Goal: Task Accomplishment & Management: Manage account settings

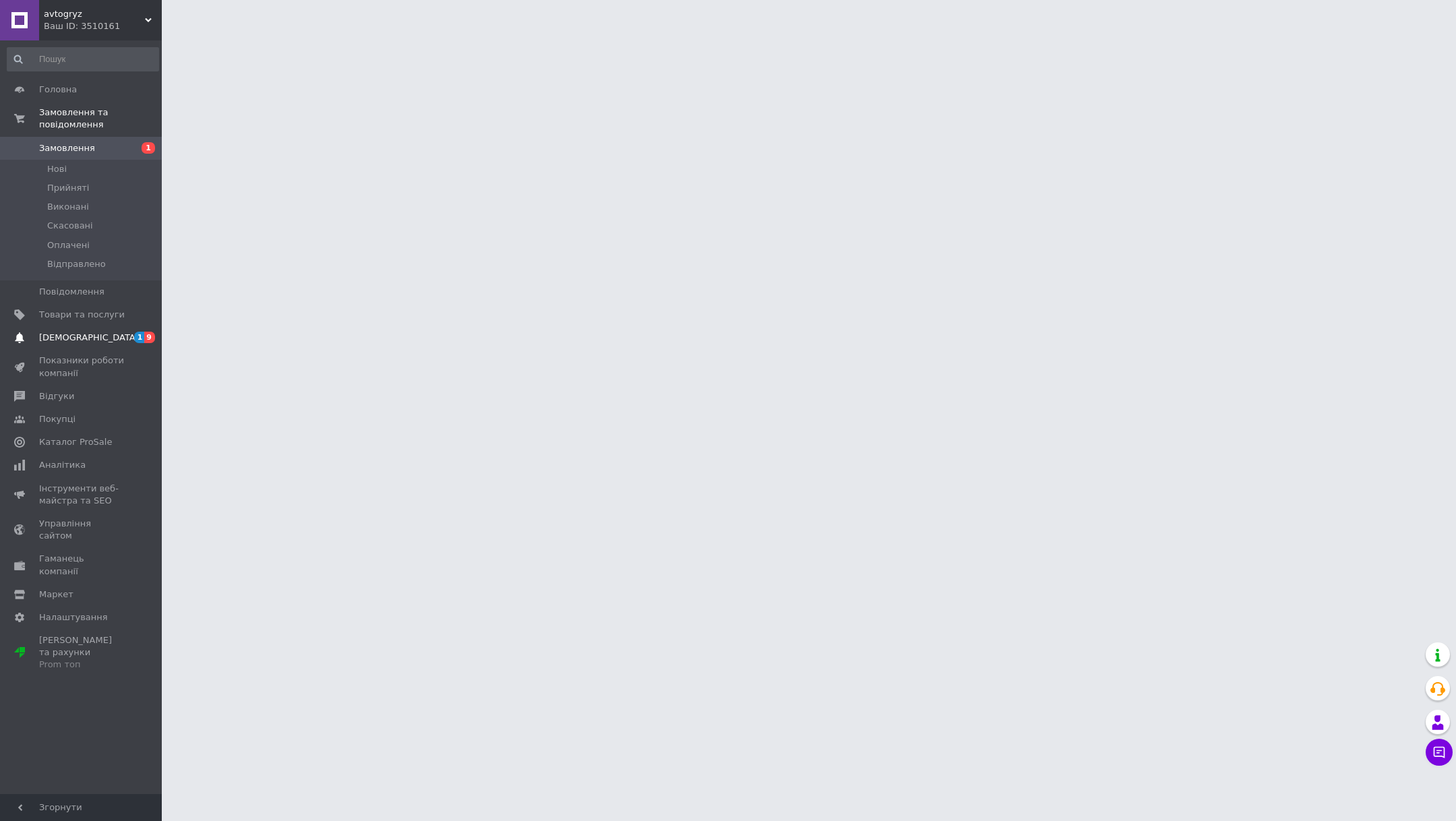
click at [112, 335] on span "[DEMOGRAPHIC_DATA]" at bounding box center [81, 337] width 85 height 12
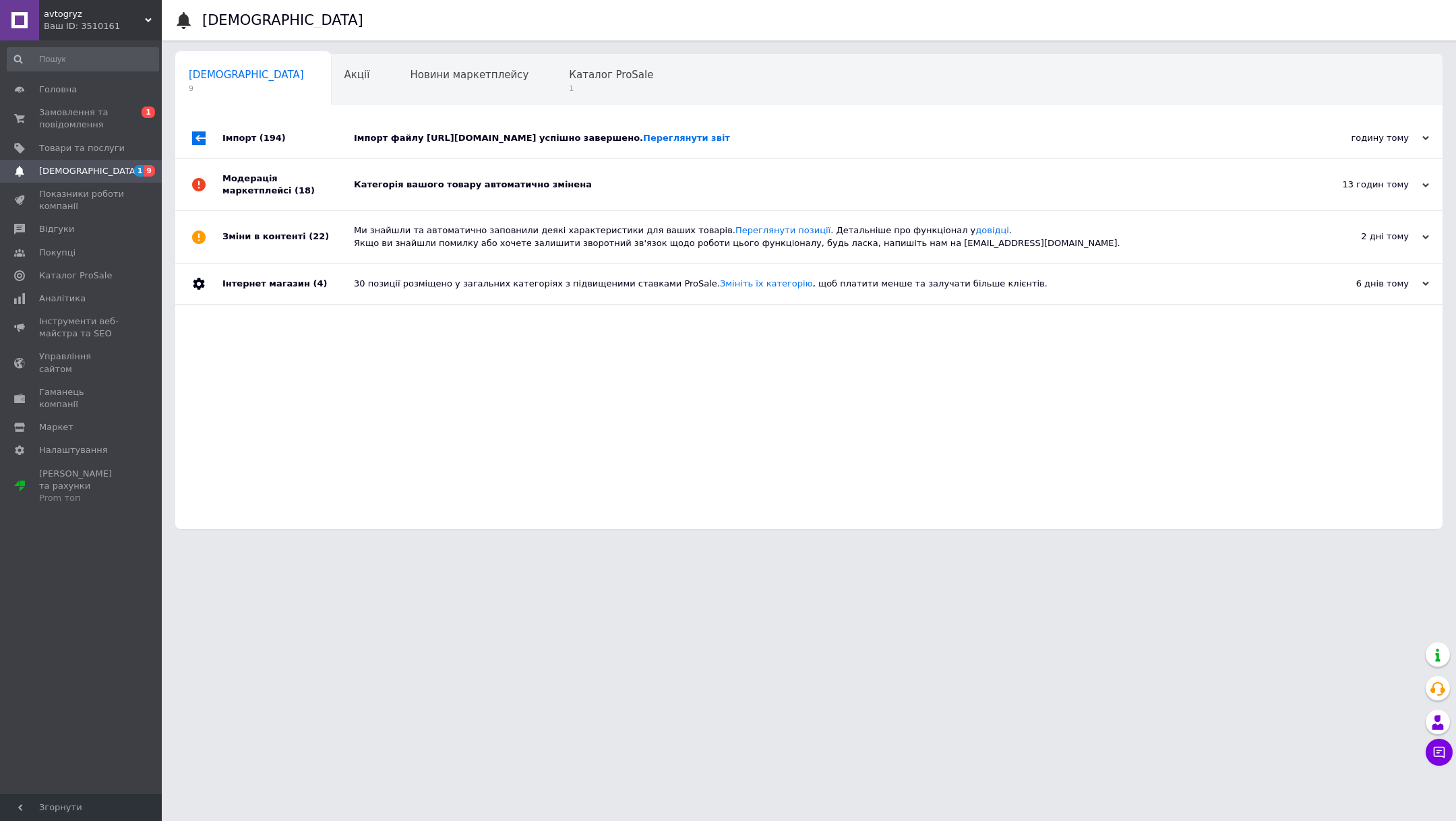
click at [351, 152] on div "Імпорт (194)" at bounding box center [288, 138] width 131 height 40
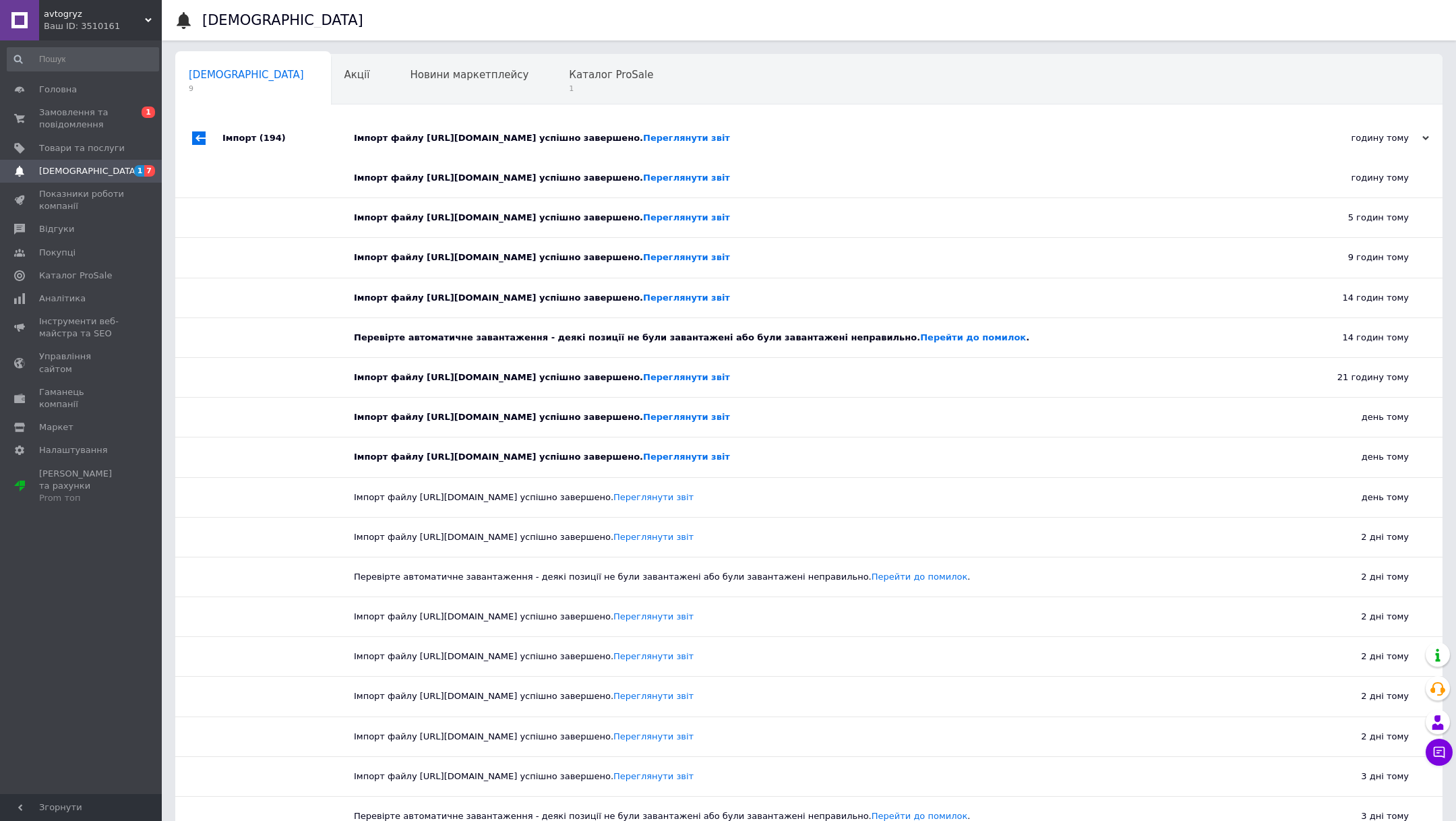
click at [270, 139] on div "Імпорт (194)" at bounding box center [288, 138] width 131 height 40
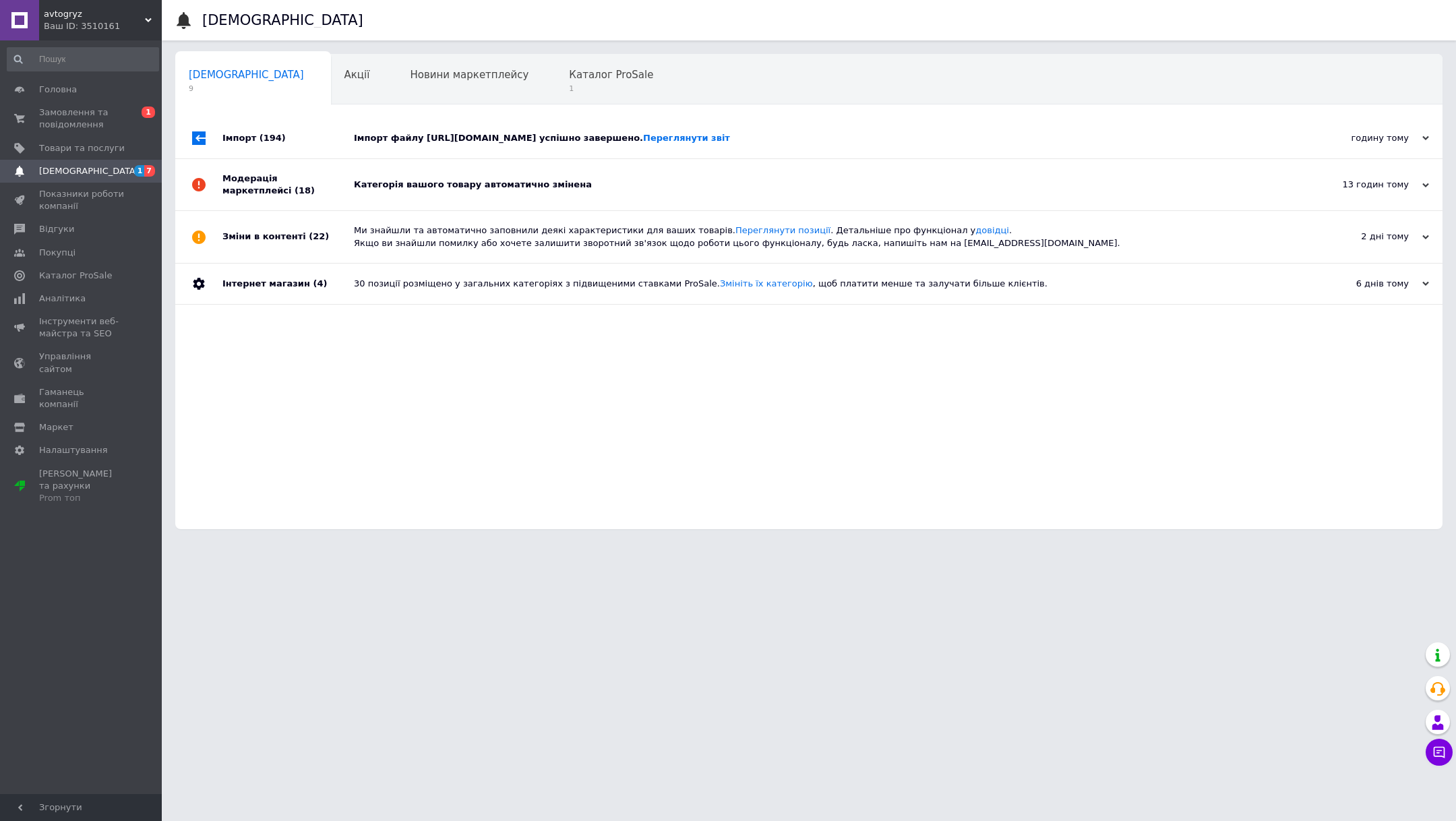
click at [270, 202] on div "Модерація маркетплейсі (18)" at bounding box center [288, 184] width 131 height 52
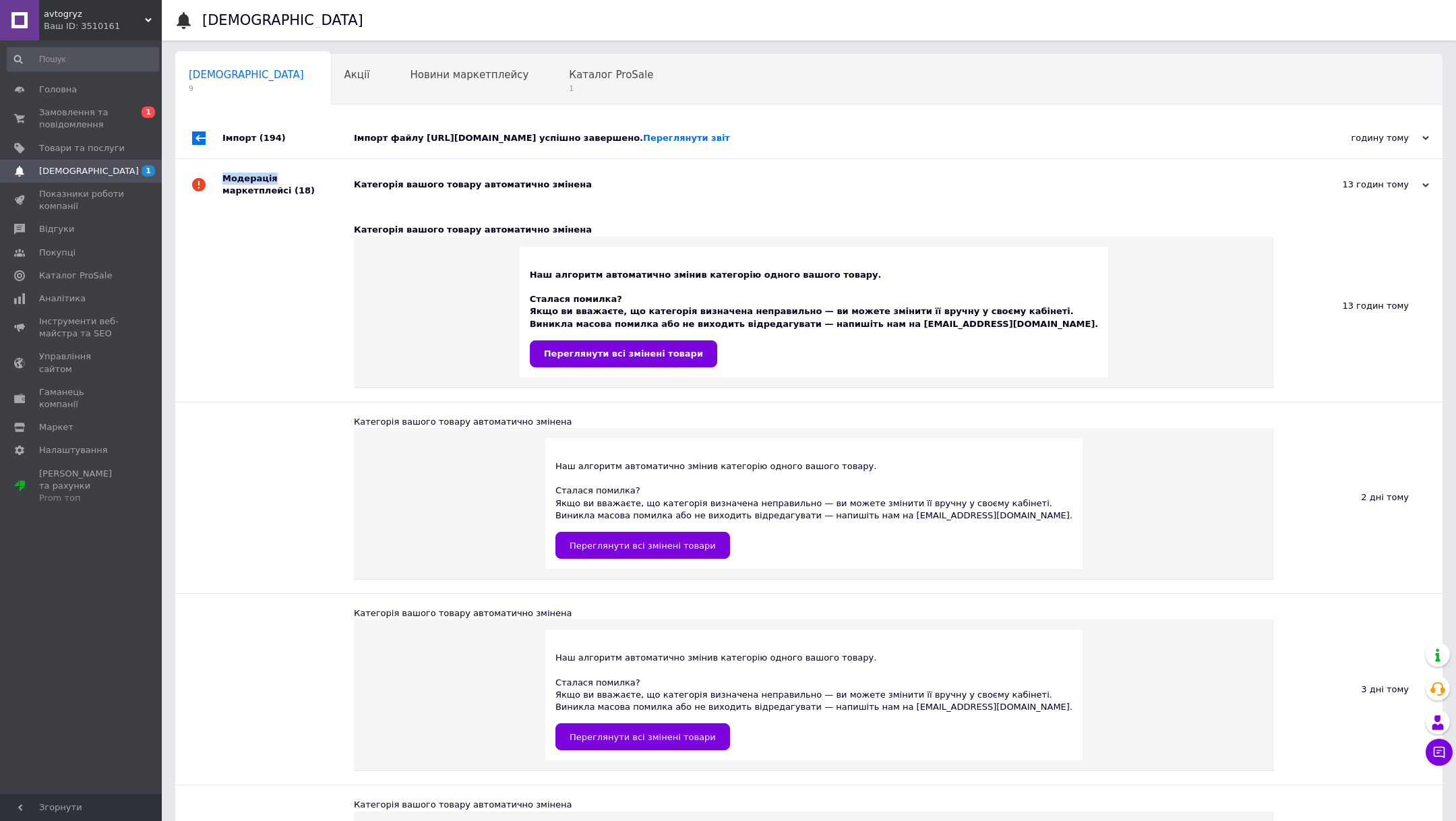
click at [270, 202] on div "Модерація маркетплейсі (18)" at bounding box center [288, 184] width 131 height 52
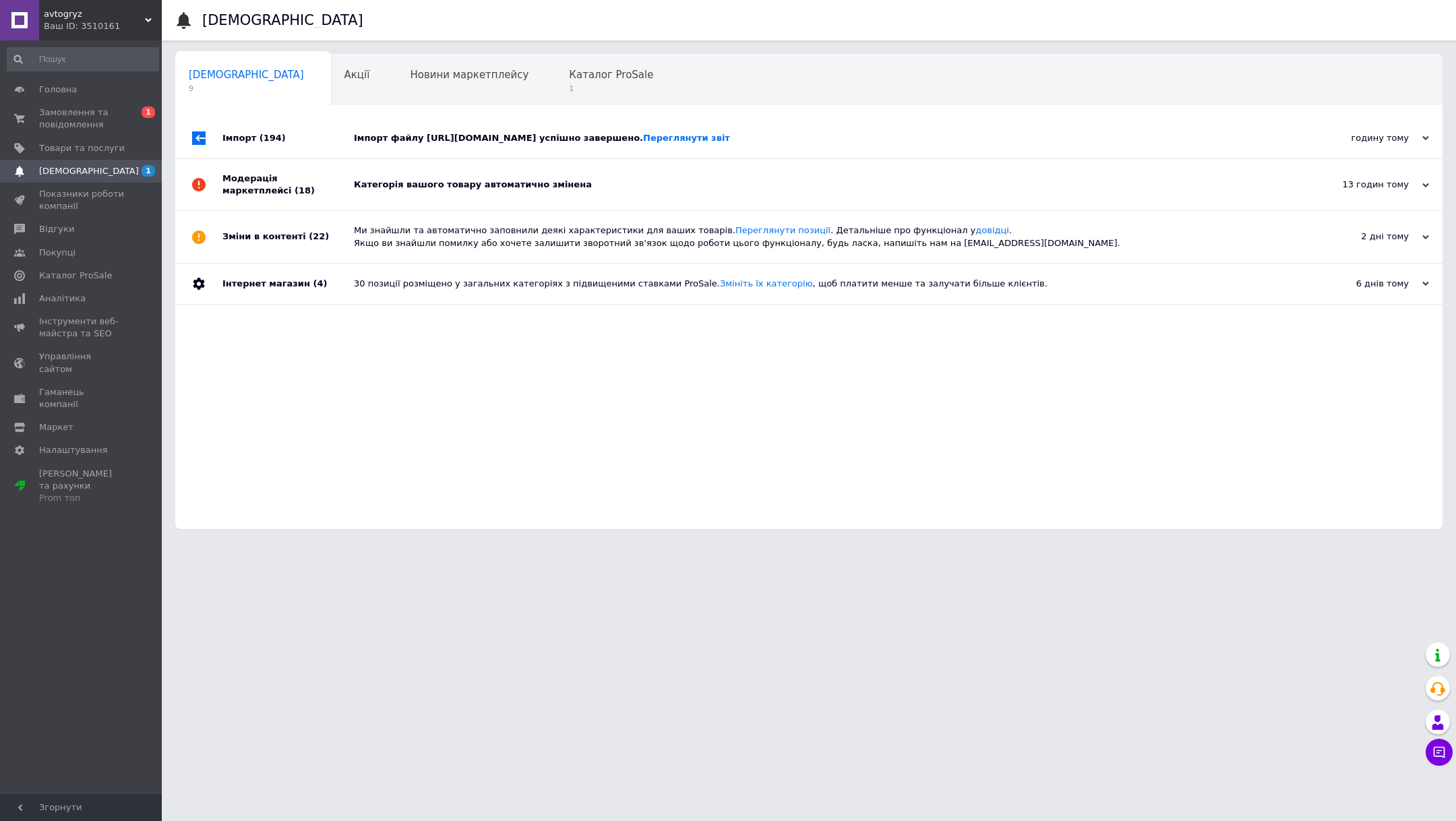
click at [265, 246] on div "Зміни в контенті (22)" at bounding box center [288, 236] width 131 height 52
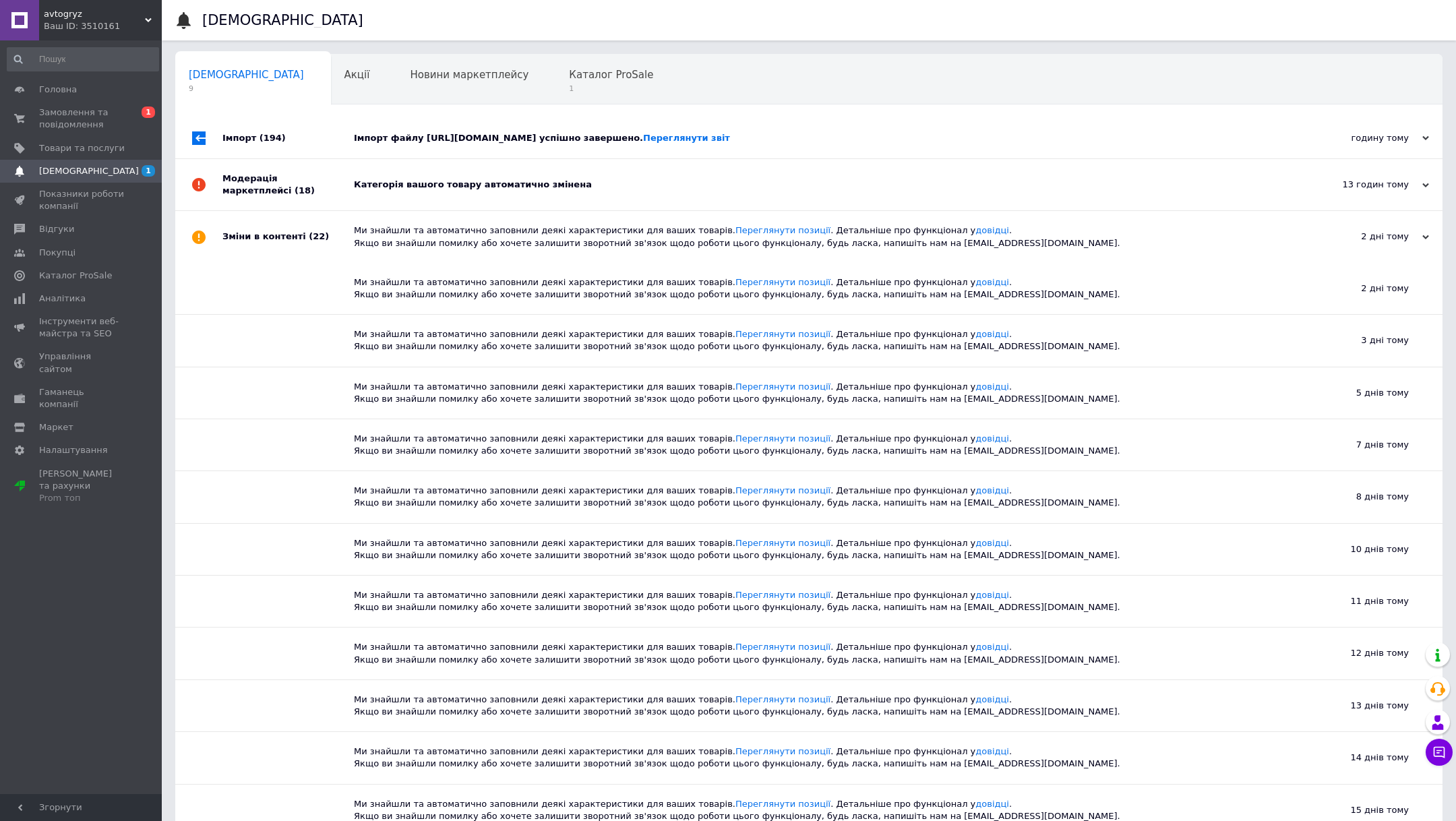
click at [265, 246] on div "Зміни в контенті (22)" at bounding box center [288, 236] width 131 height 52
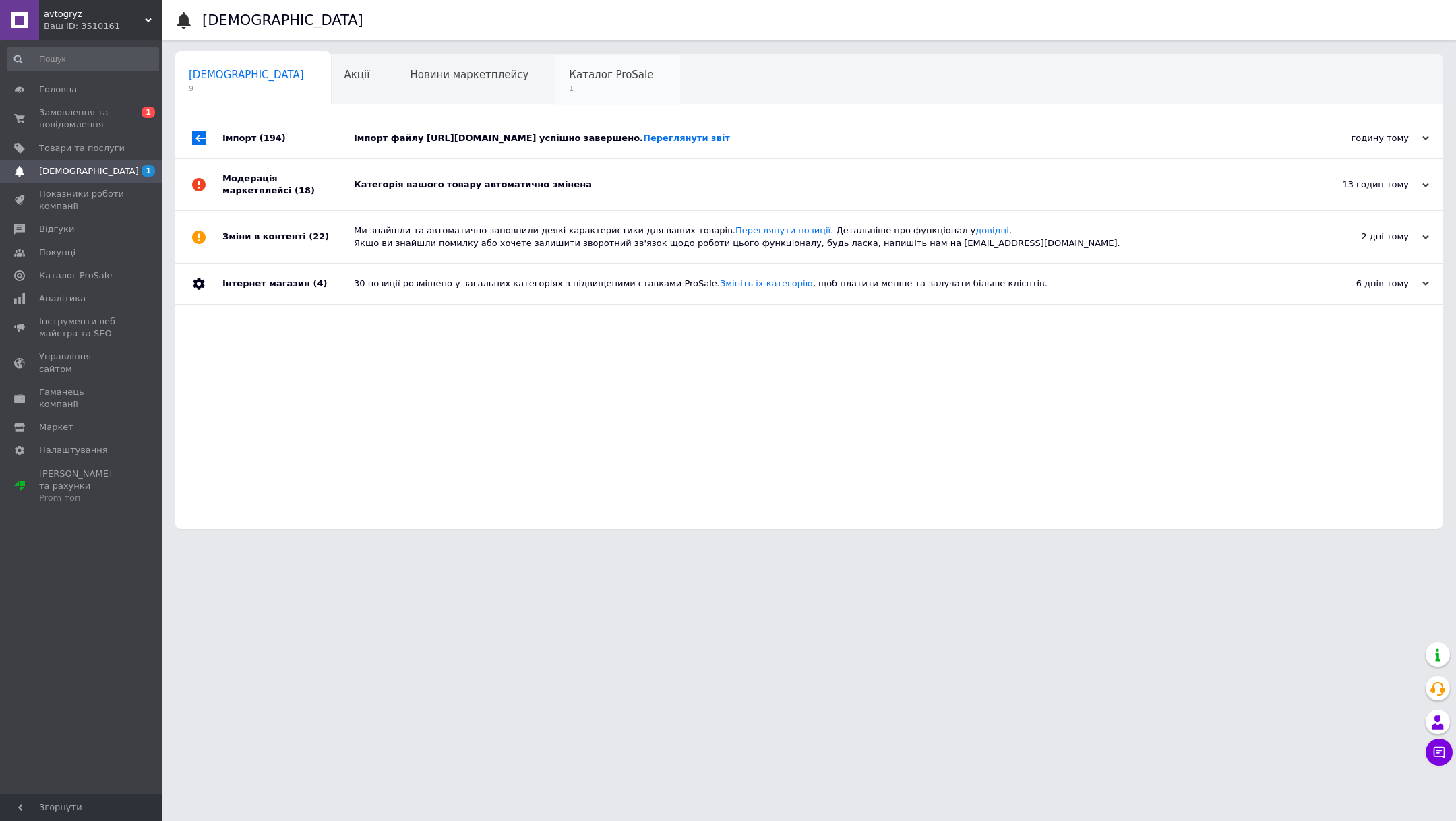
click at [555, 97] on div "Каталог ProSale 1" at bounding box center [618, 80] width 125 height 52
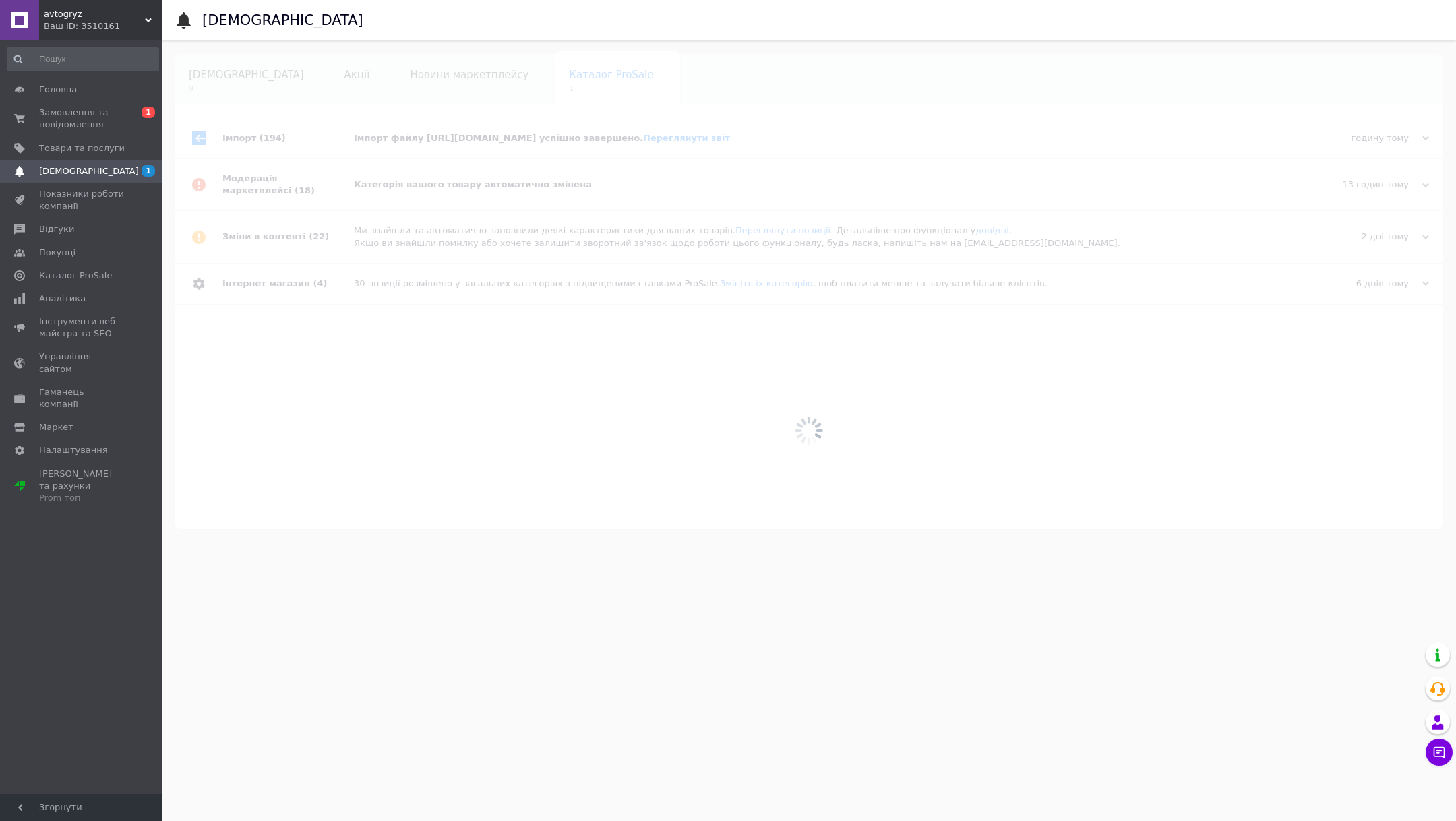
click at [341, 138] on div at bounding box center [808, 431] width 1294 height 781
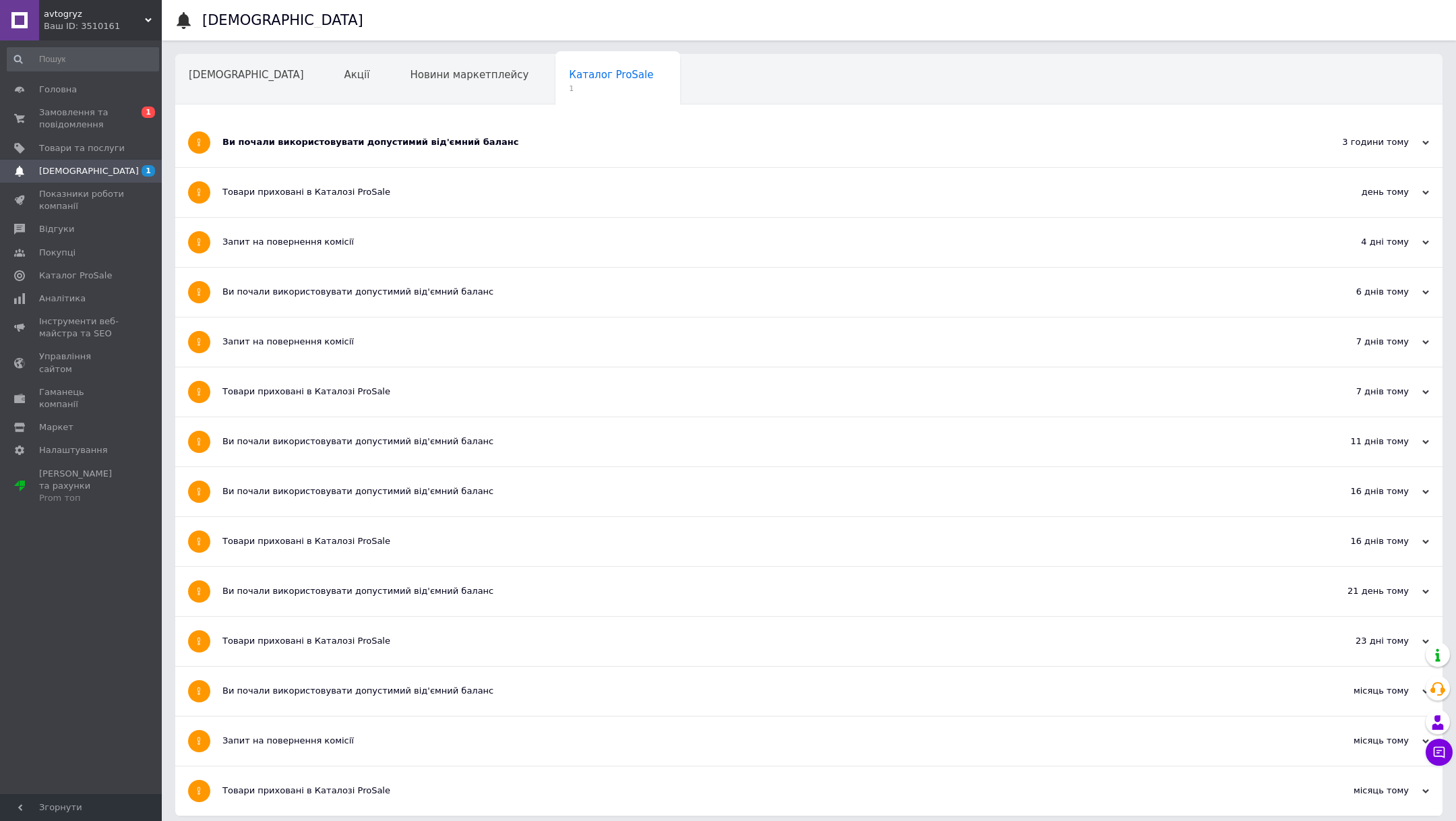
click at [341, 138] on div "Ви почали використовувати допустимий від'ємний баланс" at bounding box center [758, 142] width 1071 height 12
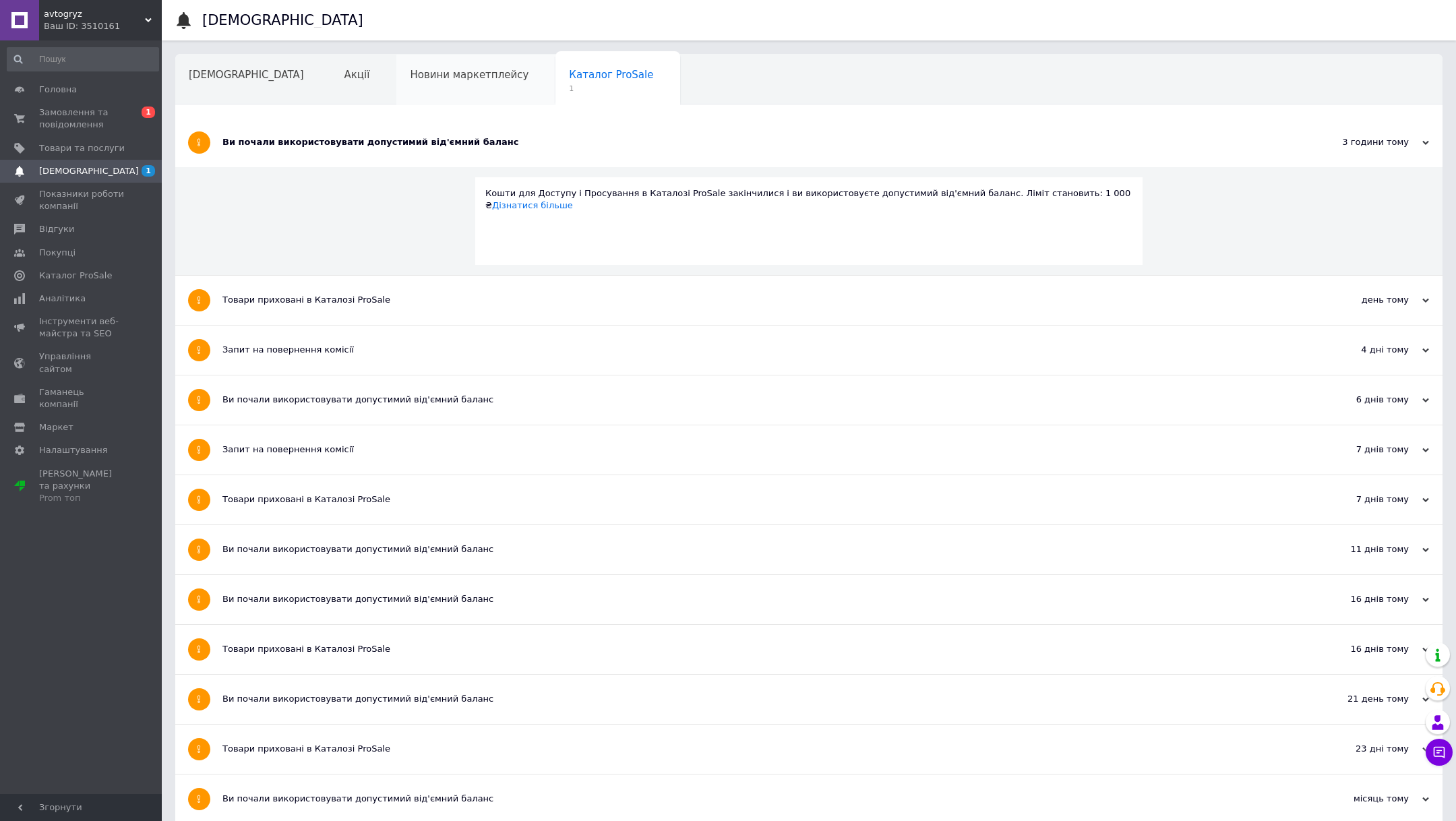
click at [410, 79] on span "Новини маркетплейсу" at bounding box center [469, 74] width 119 height 12
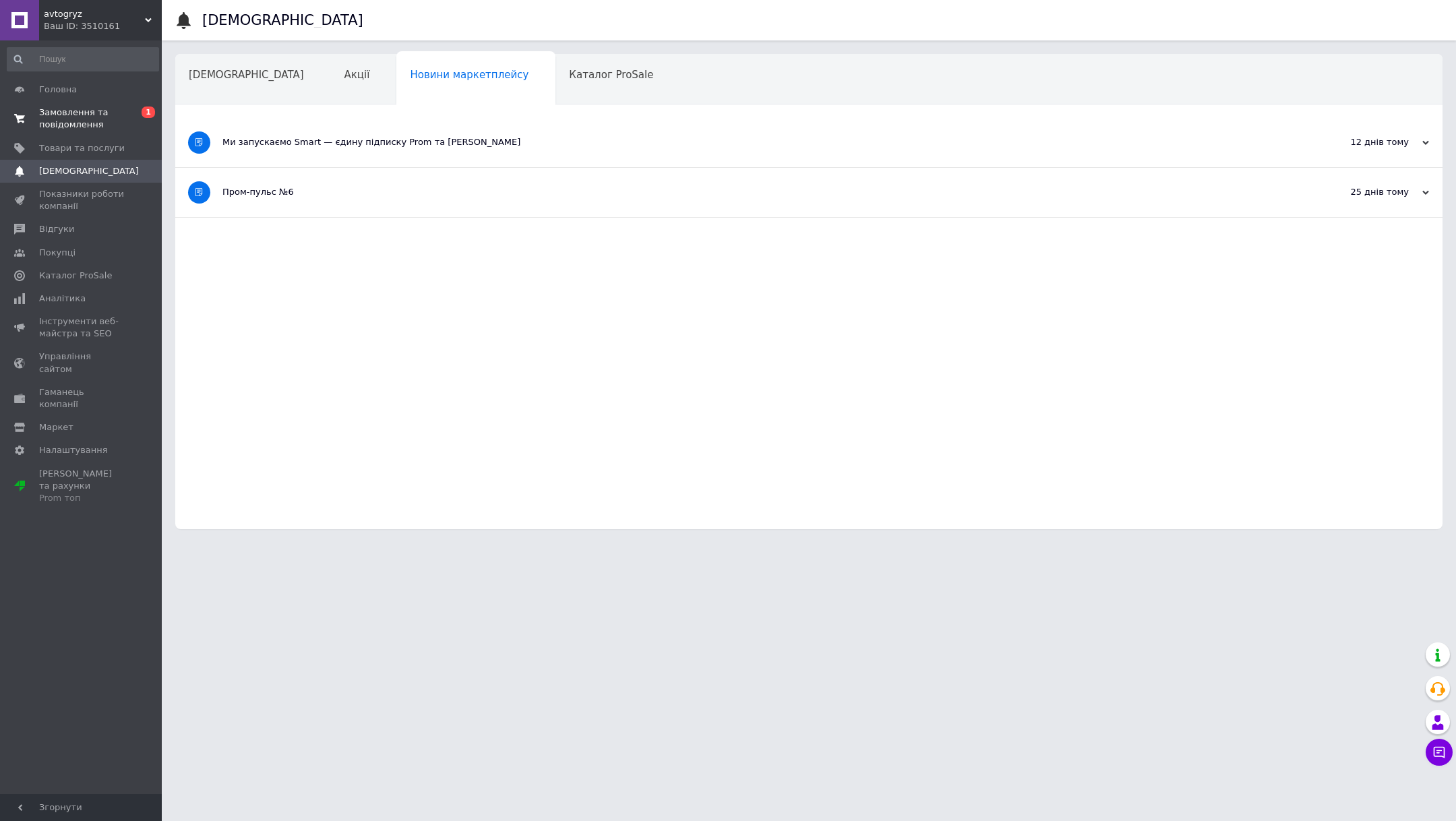
click at [122, 105] on link "Замовлення та повідомлення 0 1" at bounding box center [83, 119] width 166 height 35
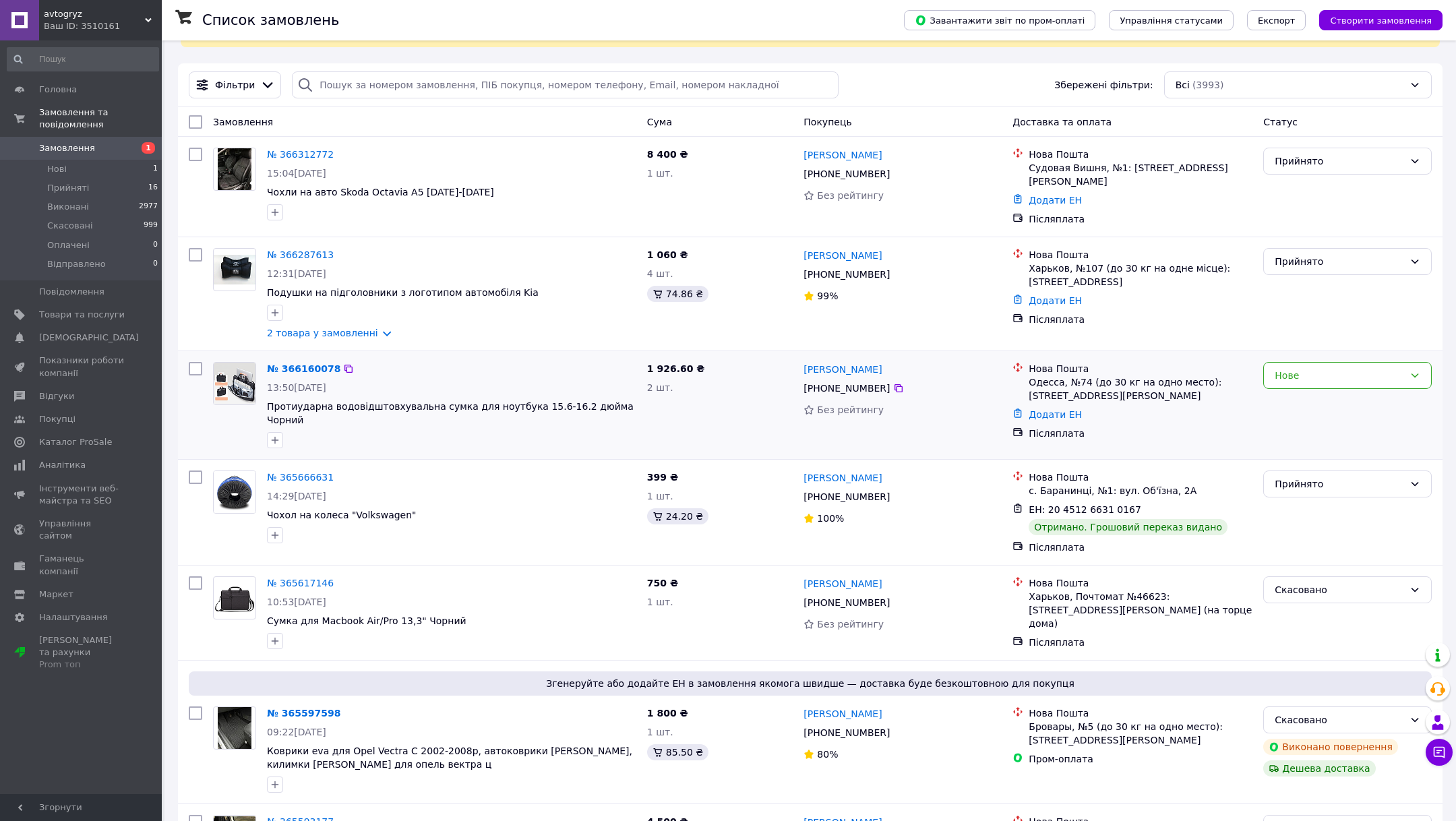
scroll to position [75, 0]
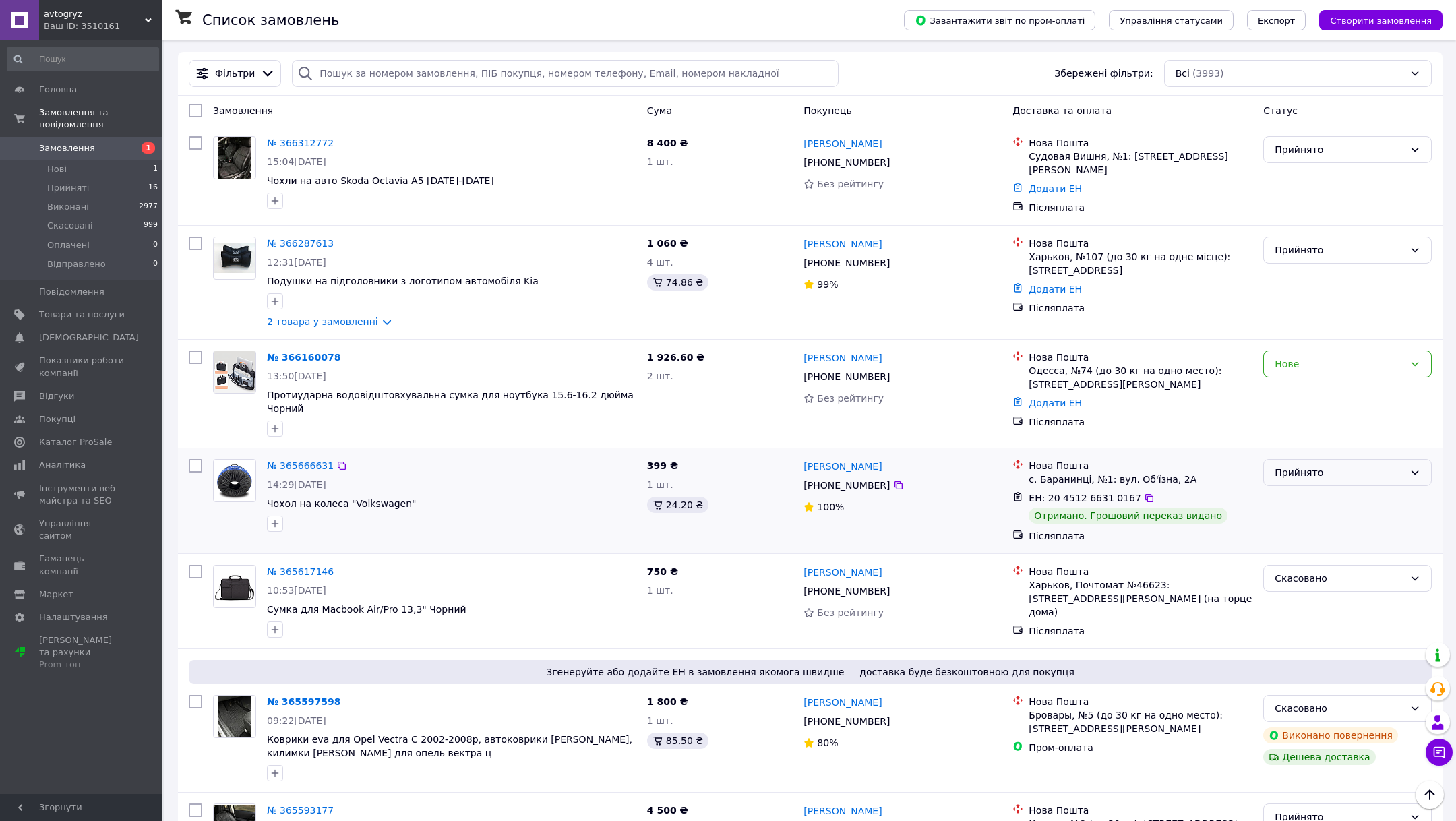
click at [1366, 465] on div "Прийнято" at bounding box center [1339, 472] width 129 height 15
click at [1351, 479] on div "Прийнято" at bounding box center [1347, 501] width 179 height 95
click at [1349, 471] on div "Прийнято" at bounding box center [1347, 472] width 169 height 27
click at [1335, 501] on li "Виконано" at bounding box center [1347, 493] width 167 height 24
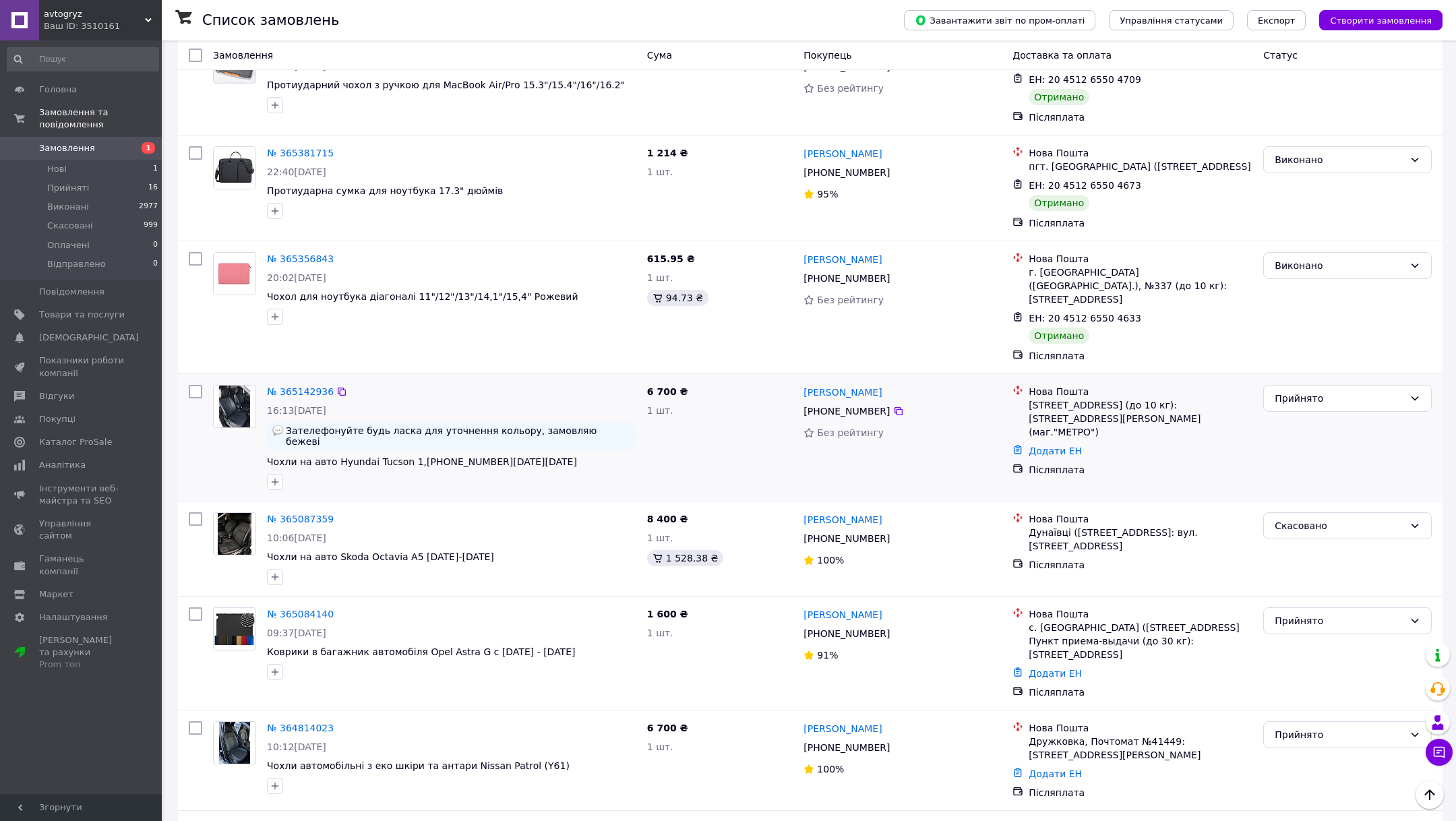
scroll to position [939, 0]
click at [1284, 390] on div "Прийнято" at bounding box center [1339, 397] width 129 height 15
click at [1291, 416] on li "Виконано" at bounding box center [1347, 416] width 167 height 24
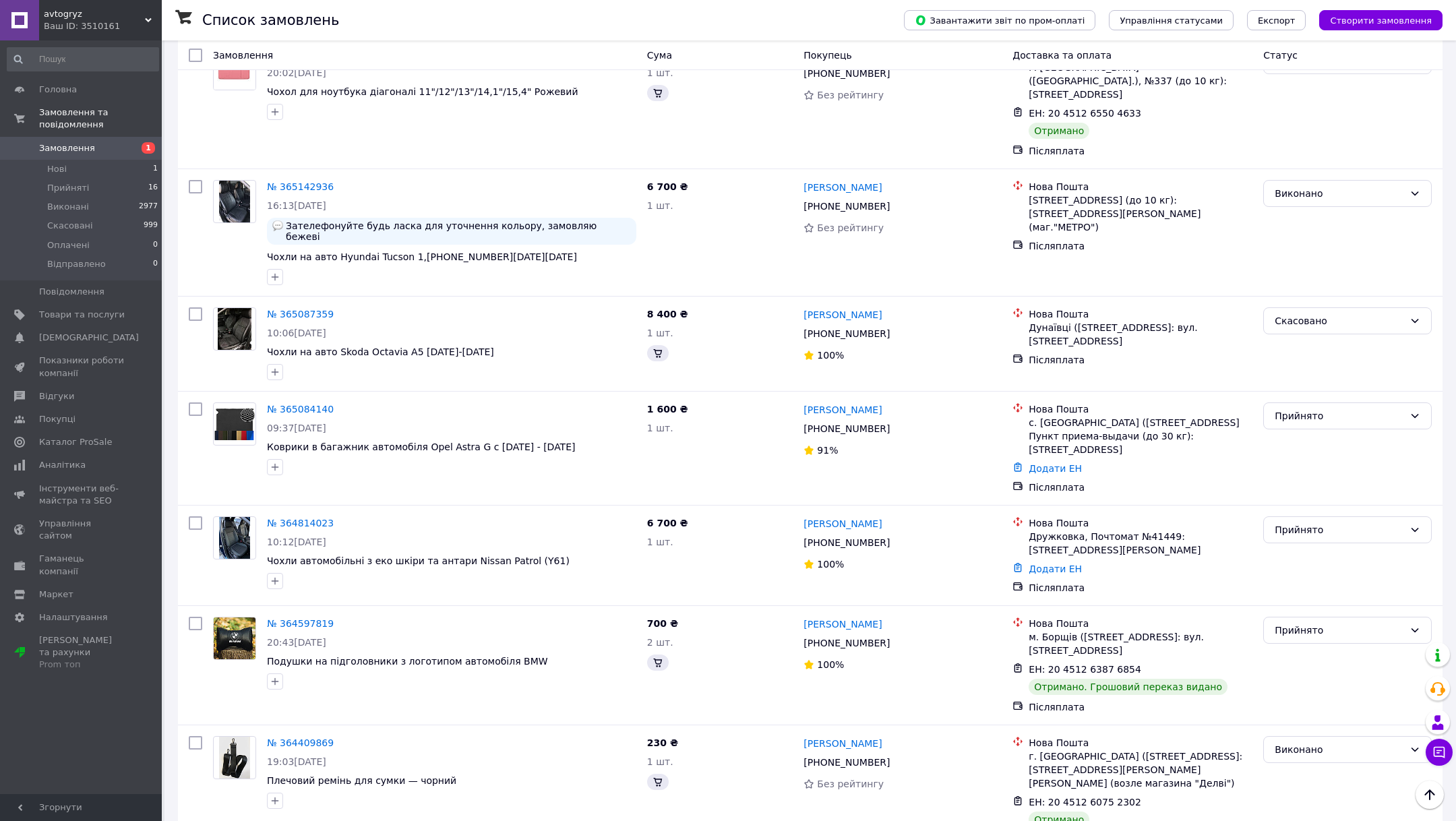
scroll to position [1144, 0]
click at [1320, 407] on div "Прийнято" at bounding box center [1339, 414] width 129 height 15
click at [1311, 417] on li "Виконано" at bounding box center [1347, 422] width 167 height 24
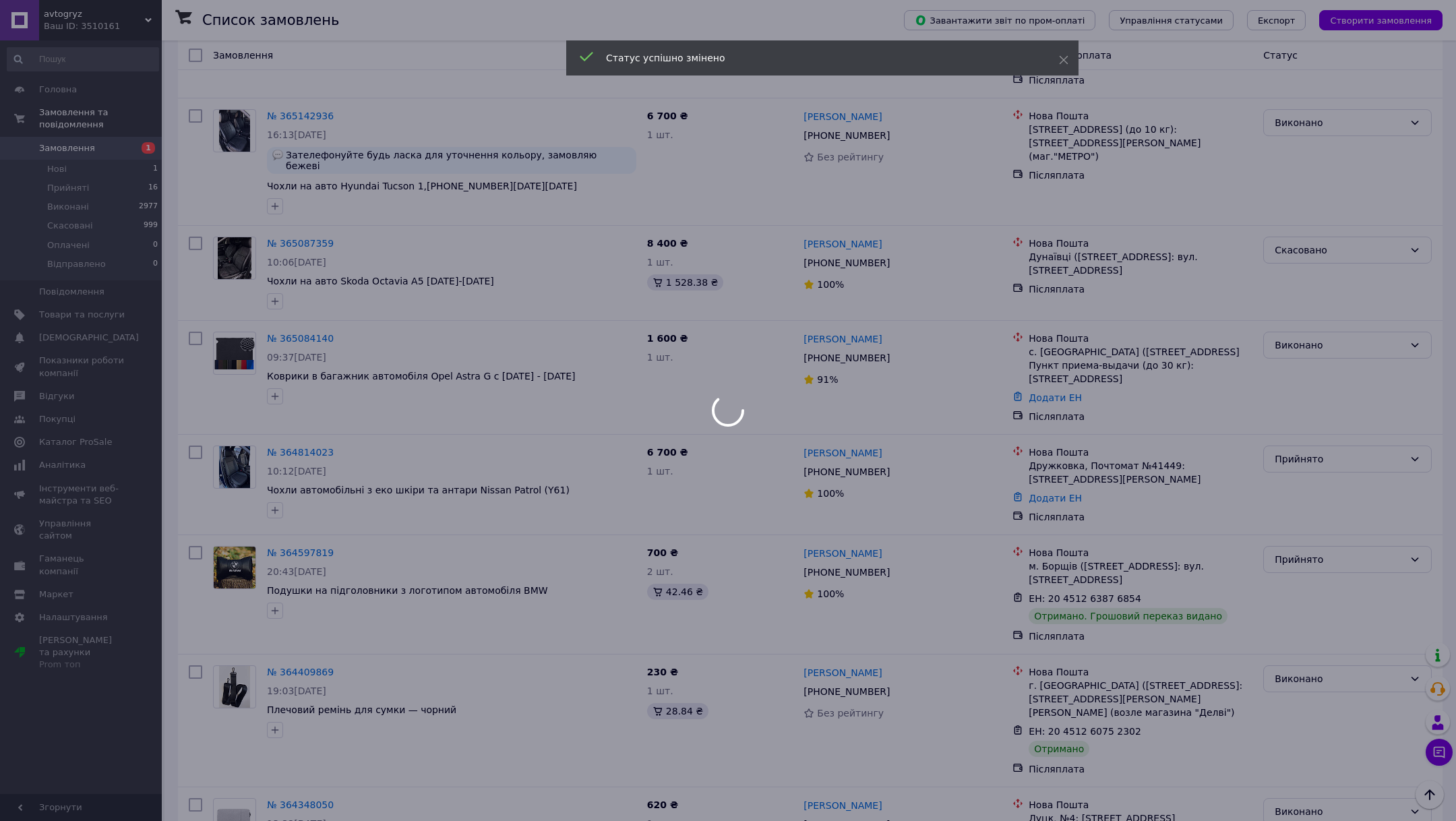
scroll to position [1252, 0]
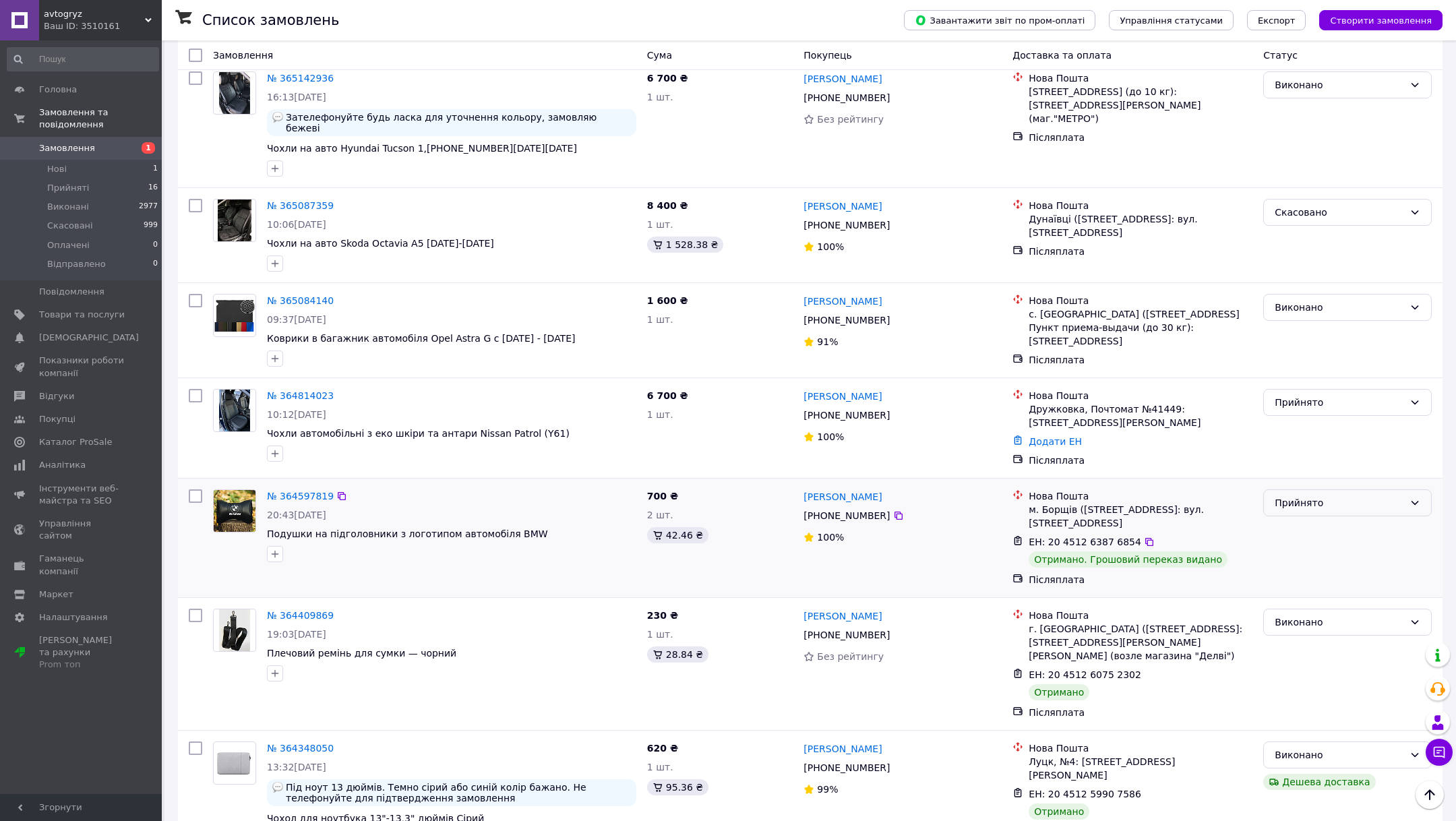
click at [1293, 490] on div "Прийнято" at bounding box center [1347, 503] width 169 height 27
click at [1292, 510] on li "Виконано" at bounding box center [1347, 510] width 167 height 24
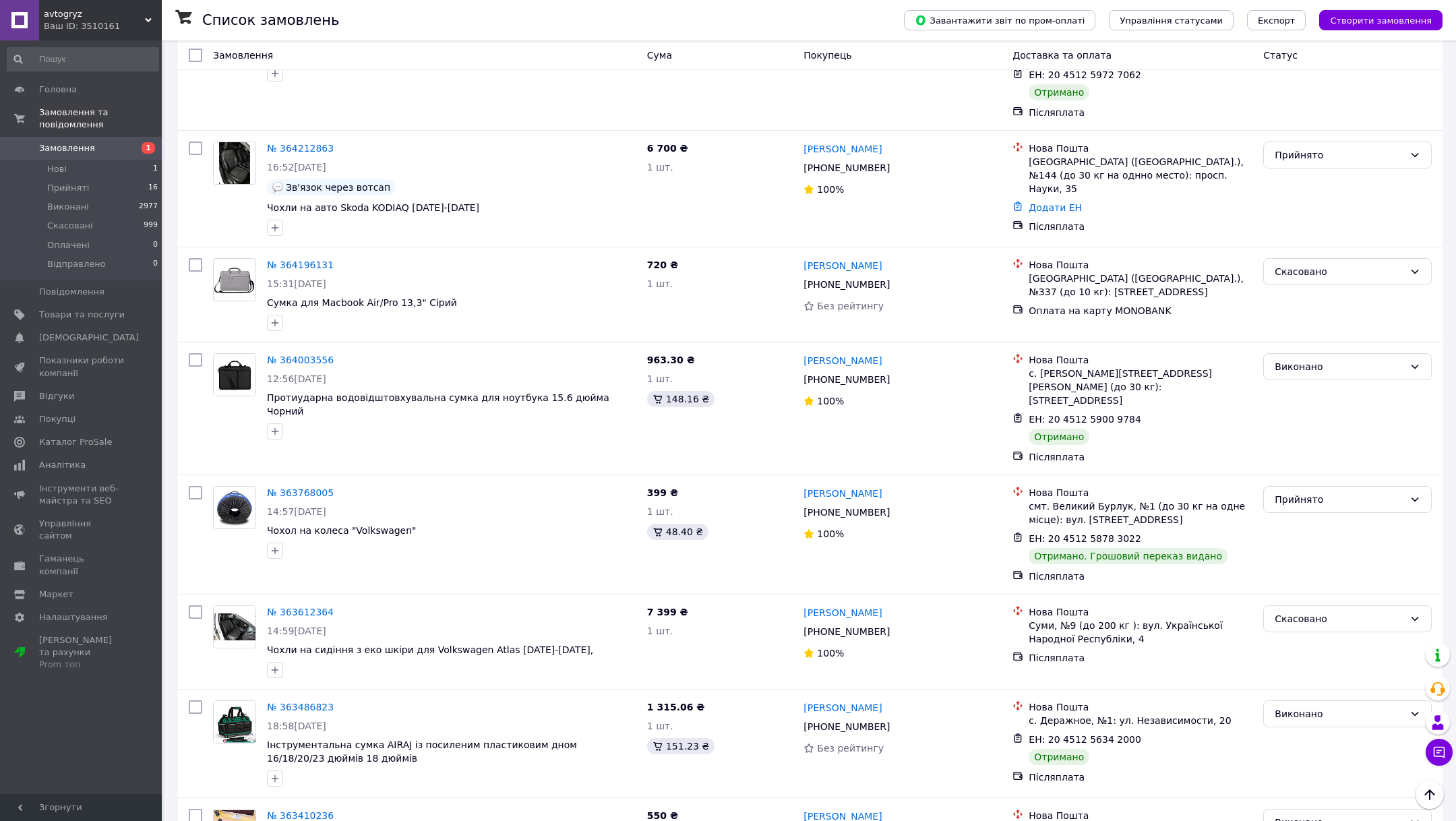
scroll to position [2166, 0]
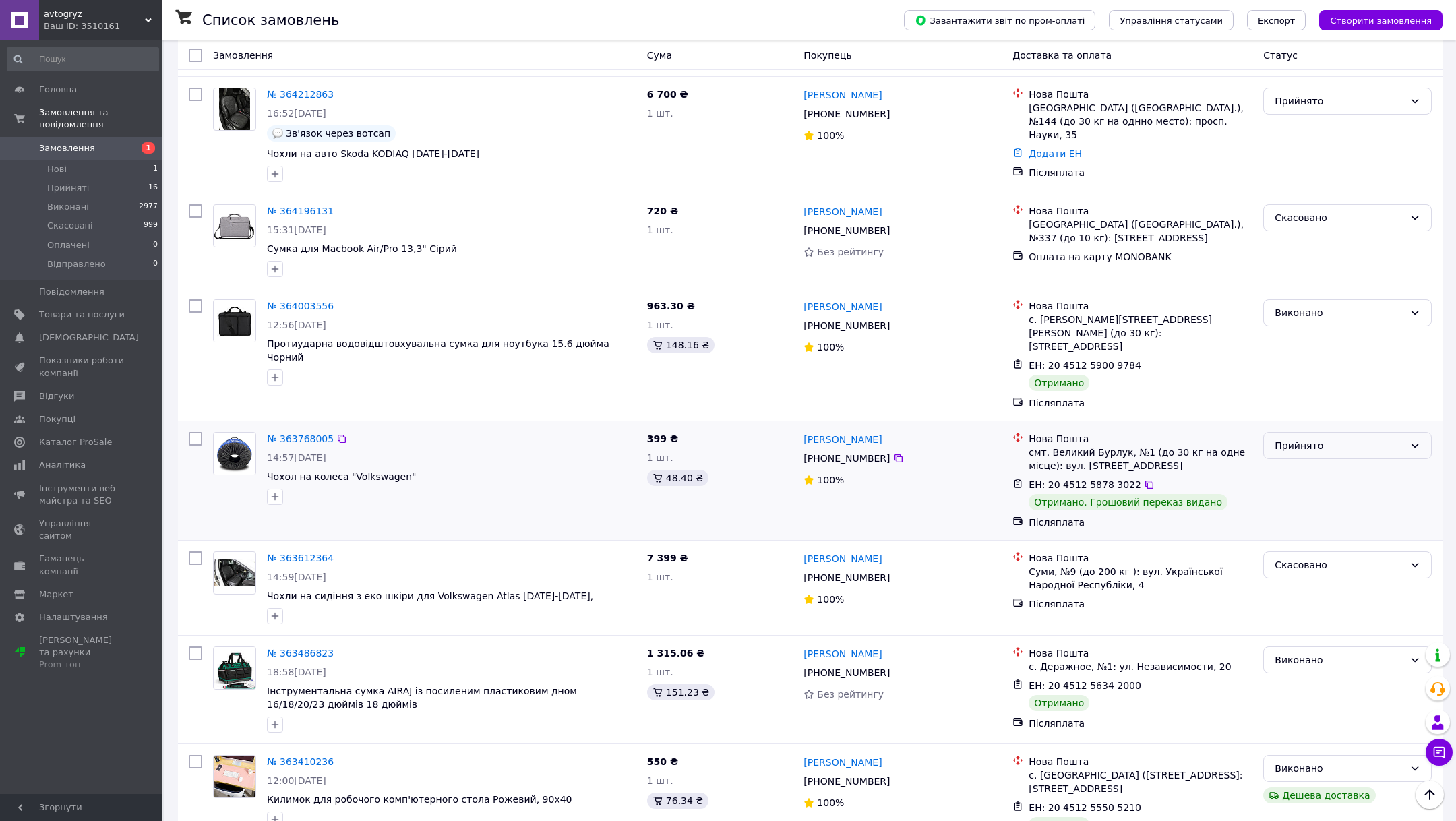
click at [1303, 438] on div "Прийнято" at bounding box center [1339, 445] width 129 height 15
click at [1302, 430] on li "Виконано" at bounding box center [1347, 424] width 167 height 24
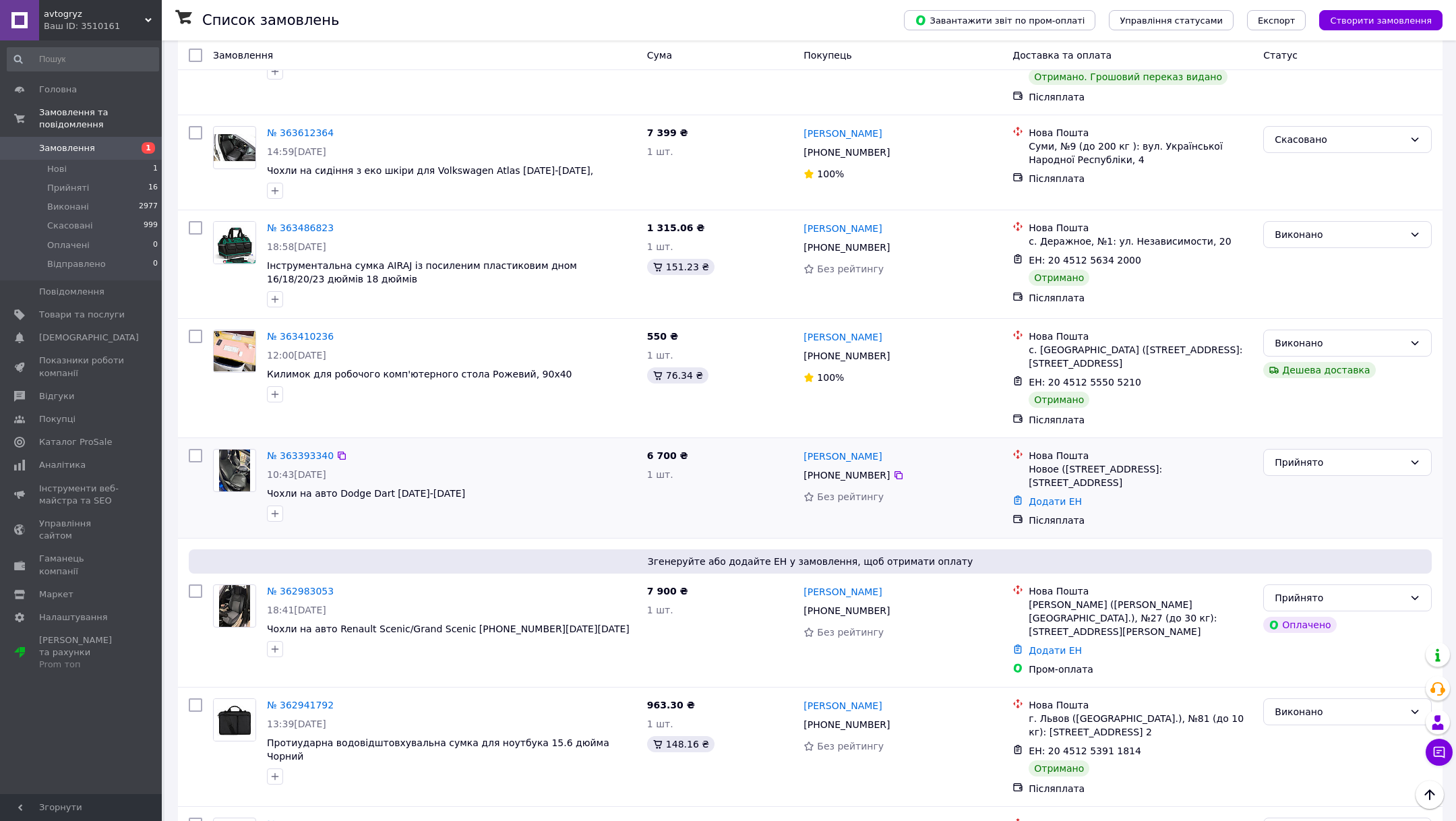
scroll to position [2593, 0]
click at [1298, 447] on div "Прийнято" at bounding box center [1347, 460] width 169 height 27
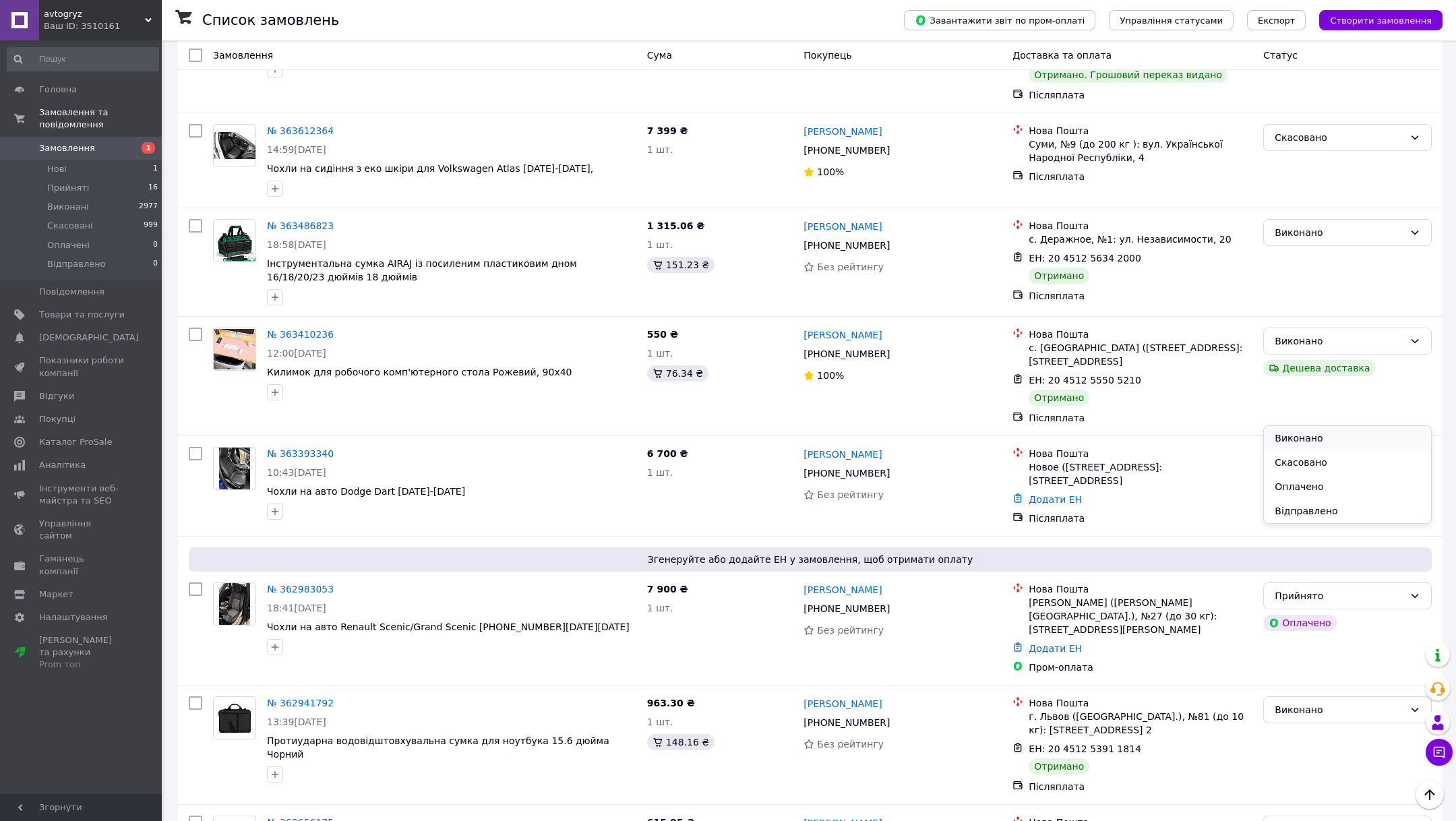
click at [1293, 438] on li "Виконано" at bounding box center [1347, 438] width 167 height 24
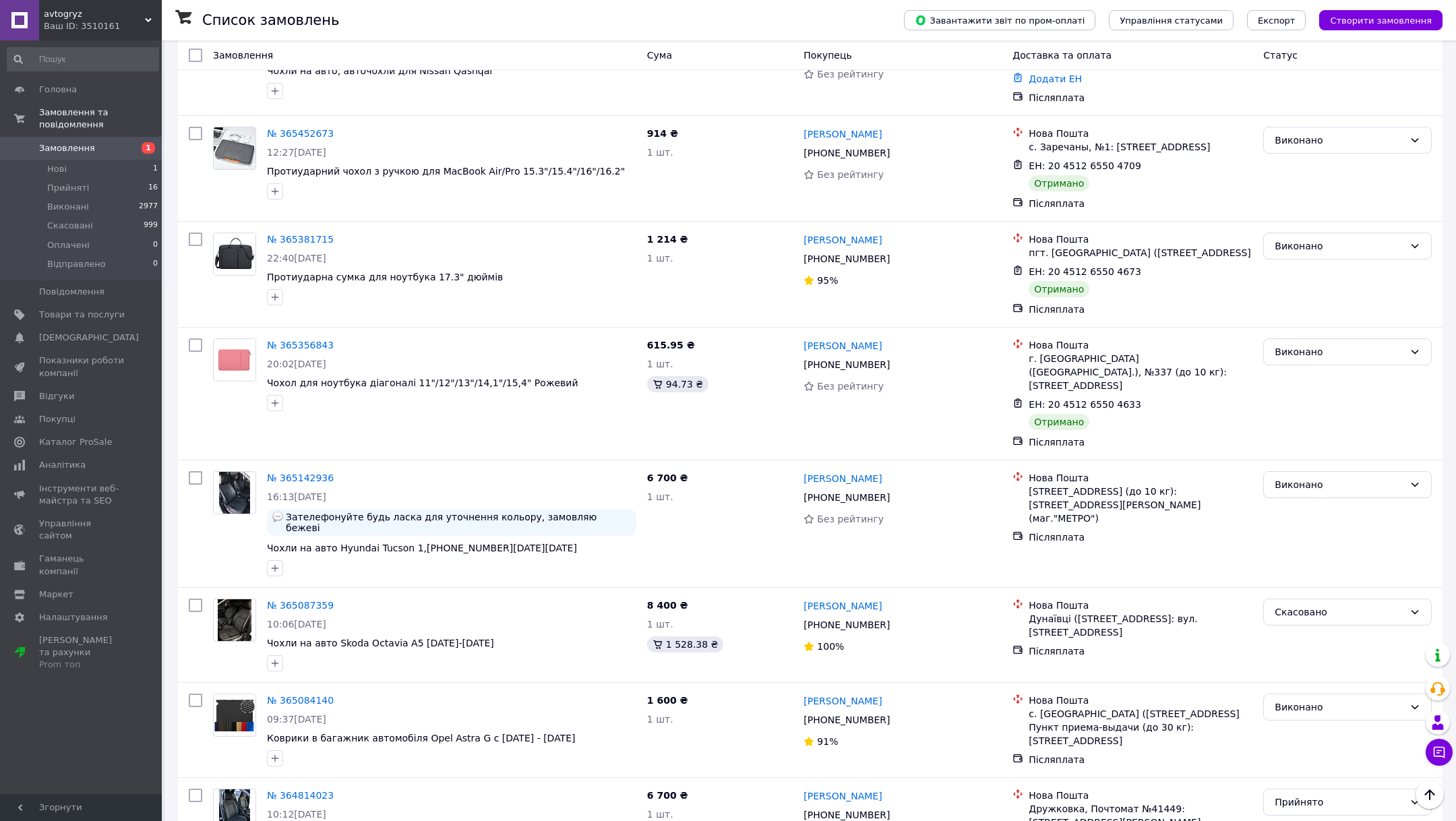
scroll to position [88, 0]
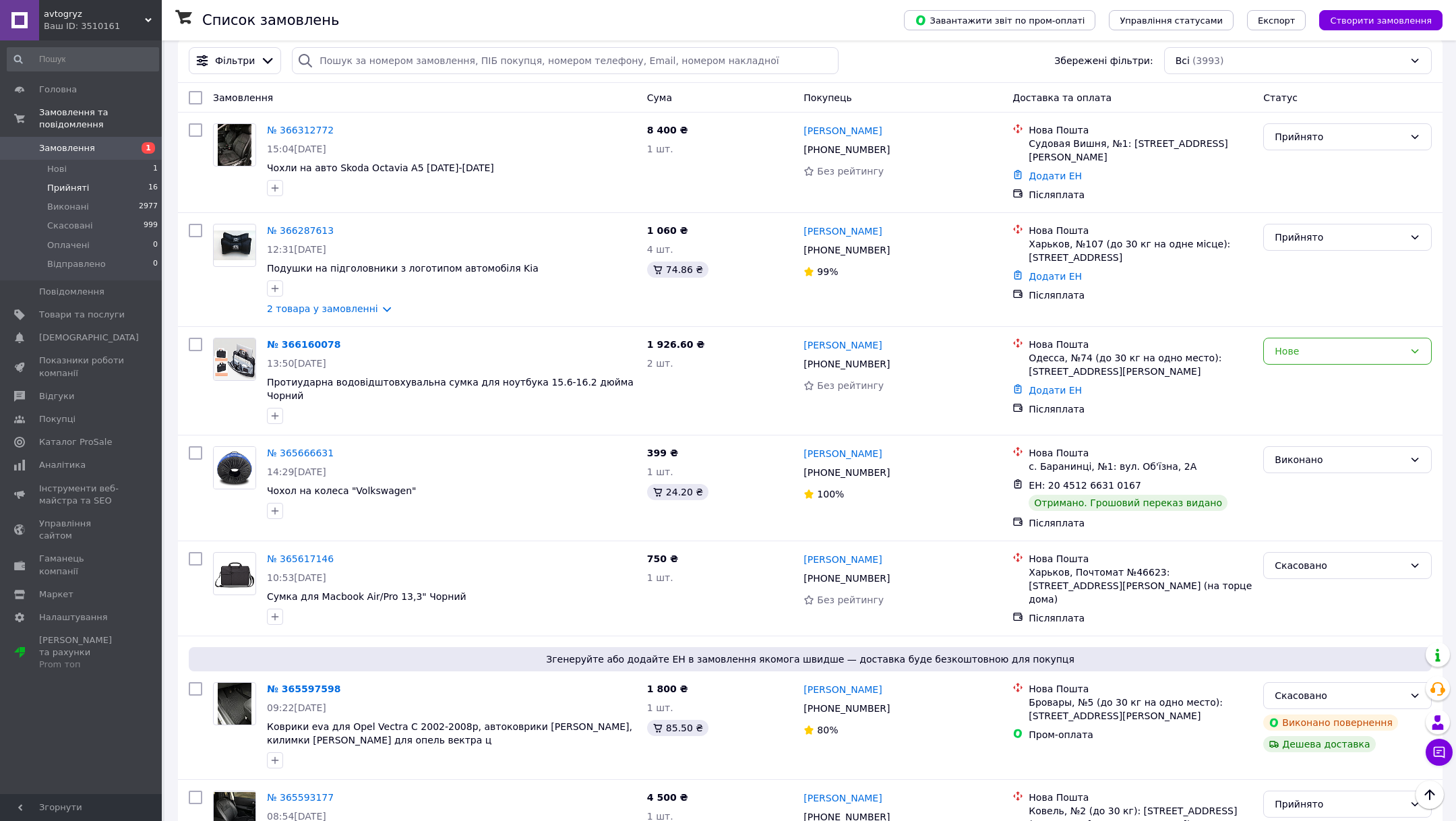
click at [109, 186] on li "Прийняті 16" at bounding box center [83, 188] width 166 height 19
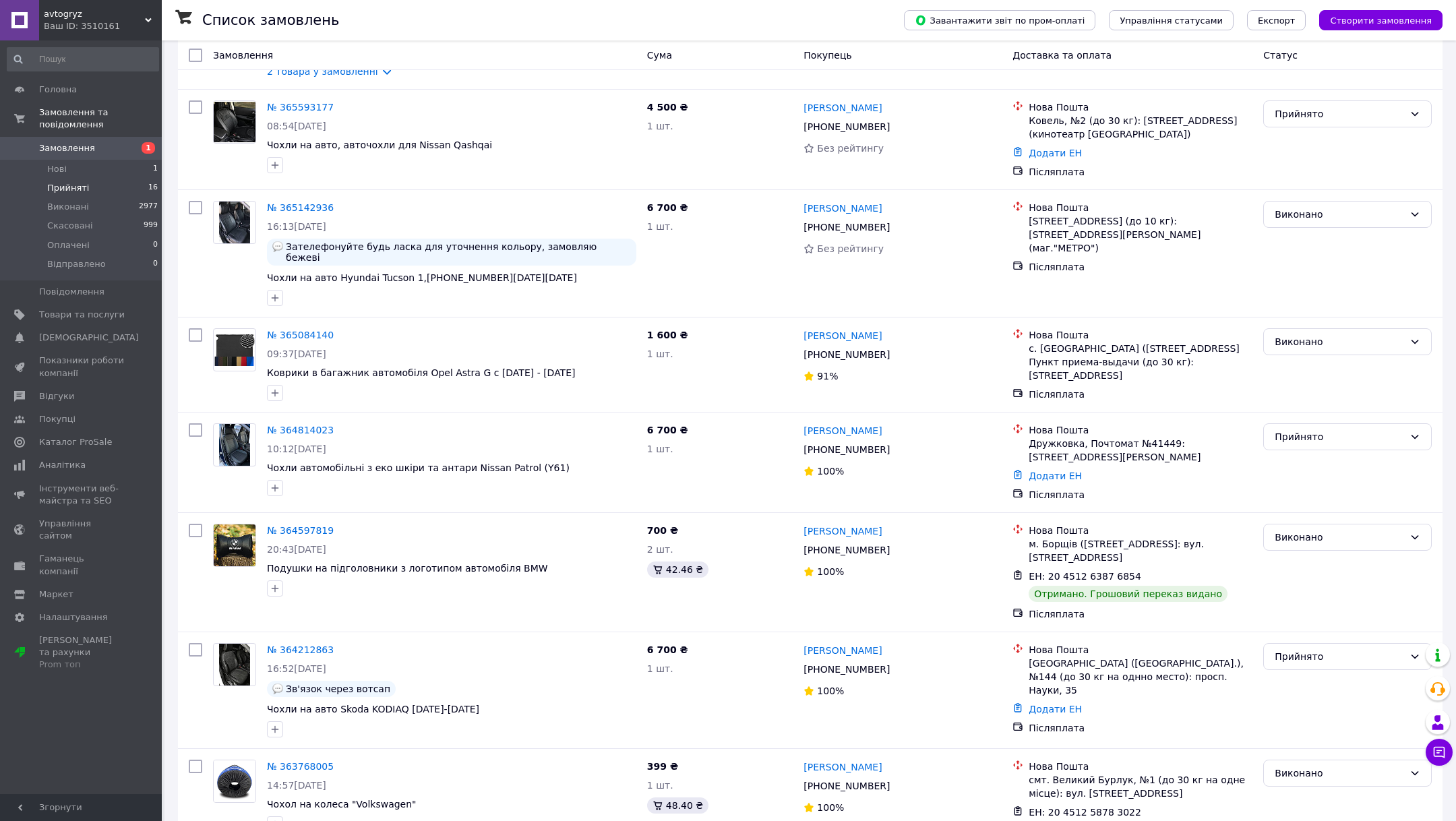
scroll to position [1069, 0]
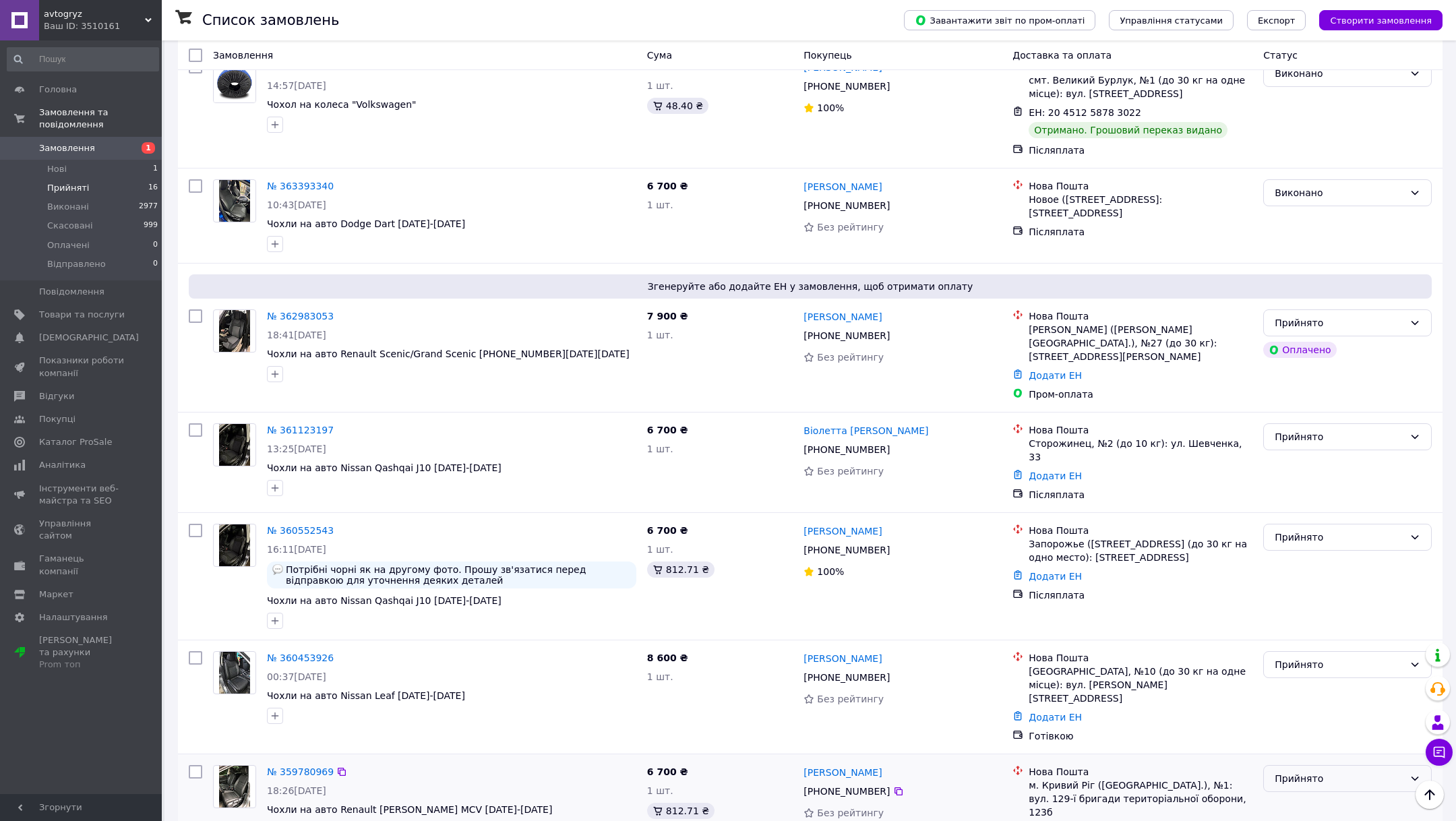
click at [1332, 771] on div "Прийнято" at bounding box center [1339, 778] width 129 height 15
click at [1312, 633] on li "Виконано" at bounding box center [1347, 630] width 167 height 24
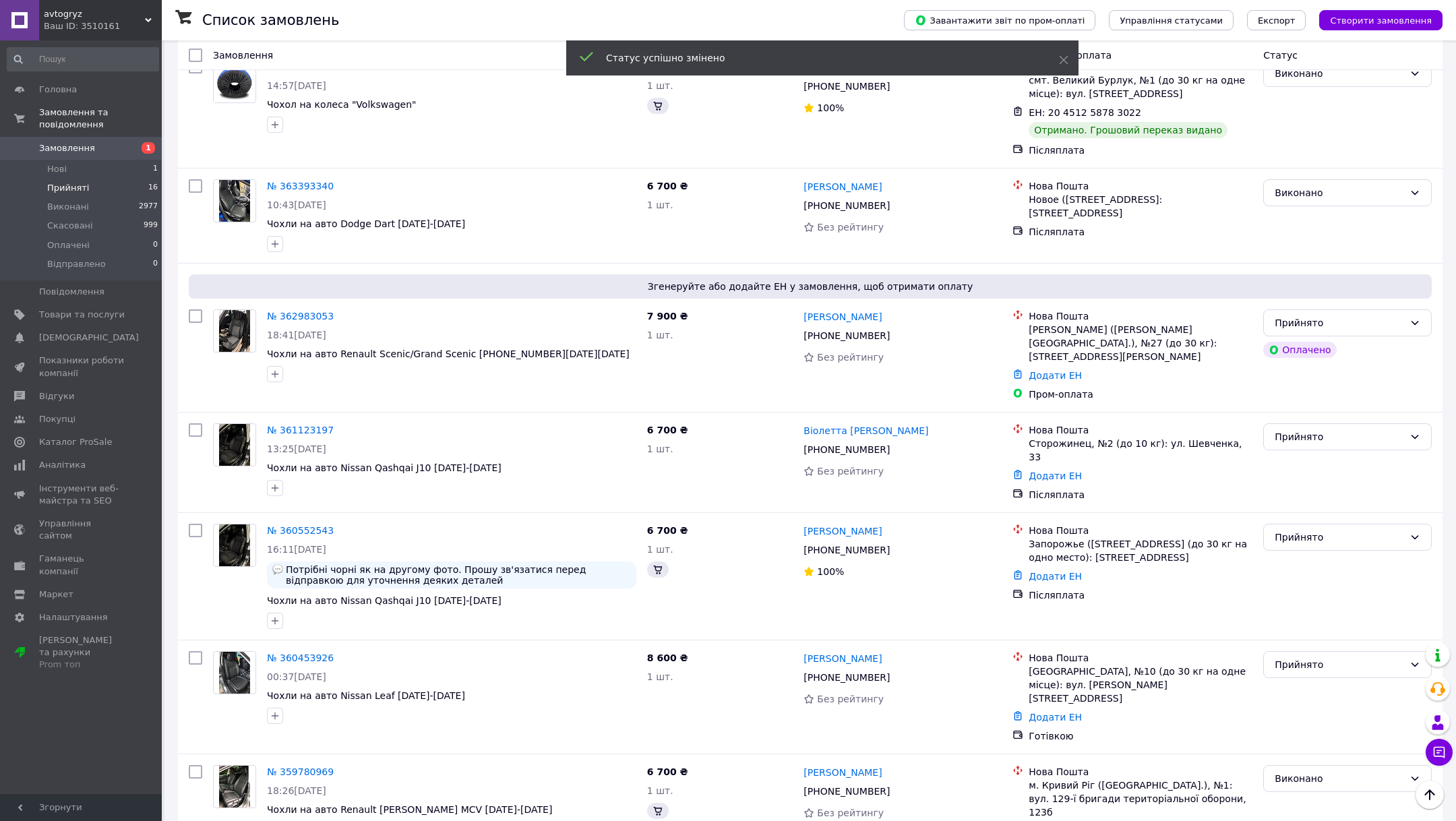
scroll to position [1063, 0]
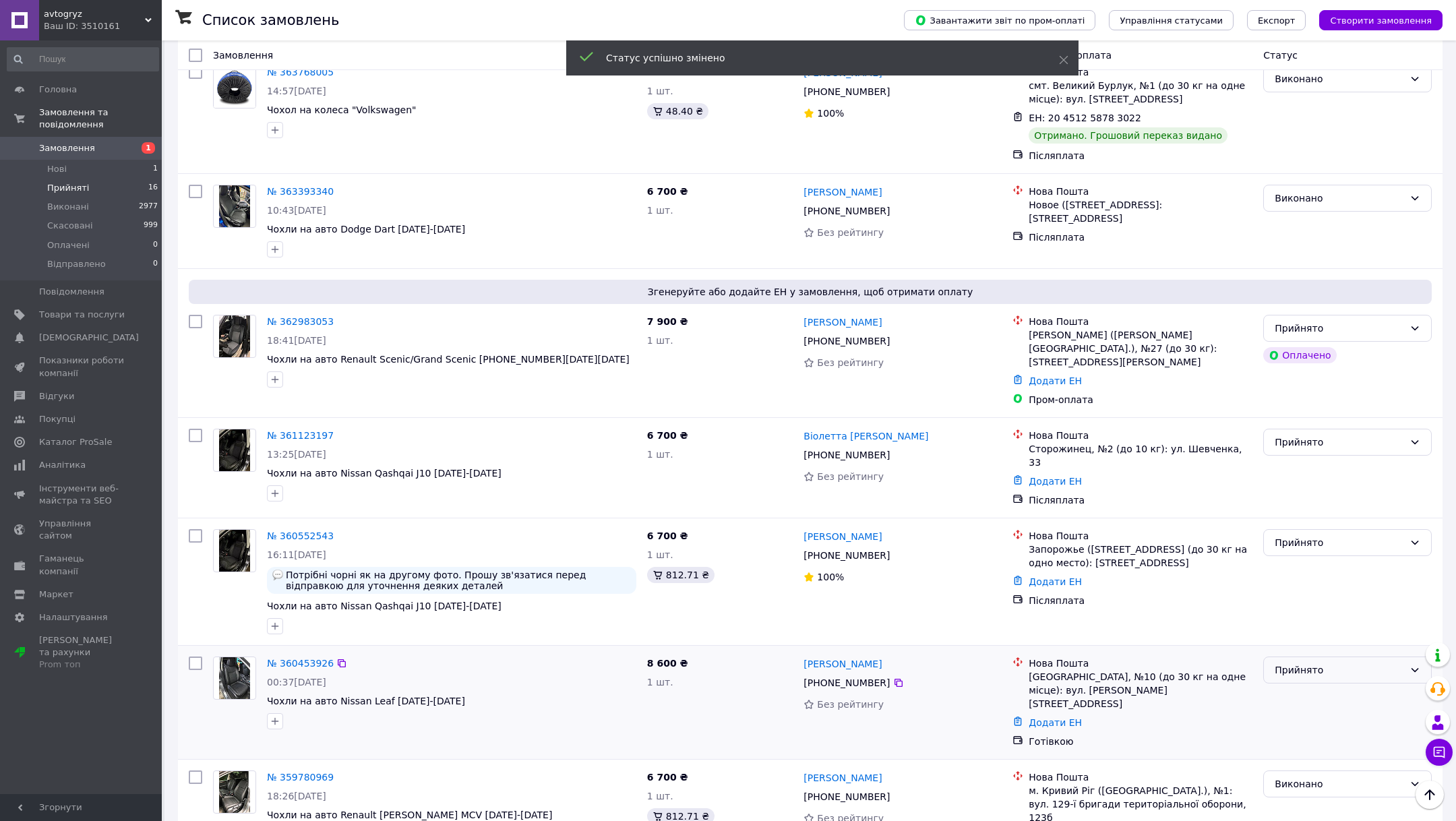
click at [1308, 663] on div "Прийнято" at bounding box center [1339, 670] width 129 height 15
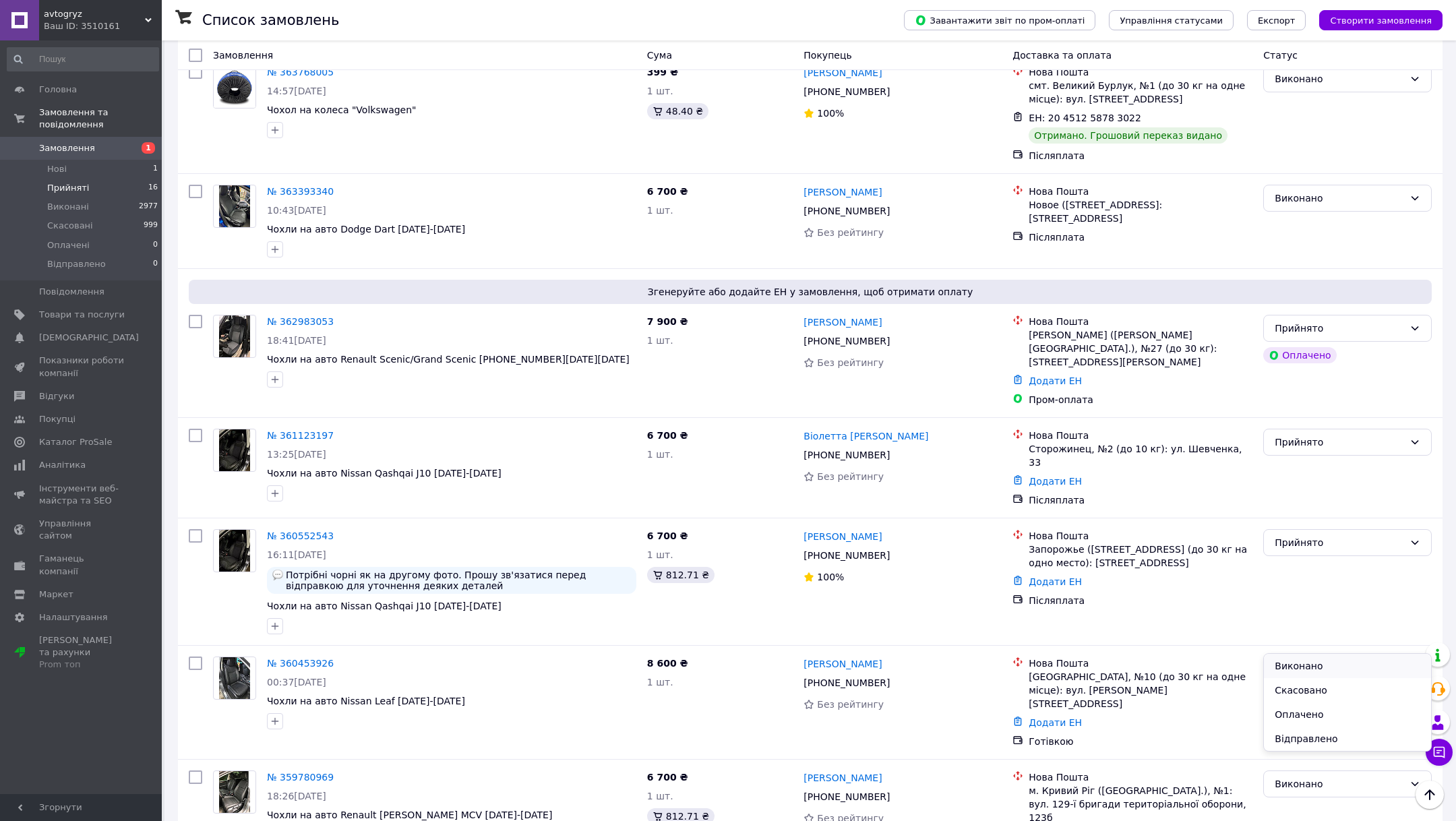
click at [1301, 664] on li "Виконано" at bounding box center [1347, 666] width 167 height 24
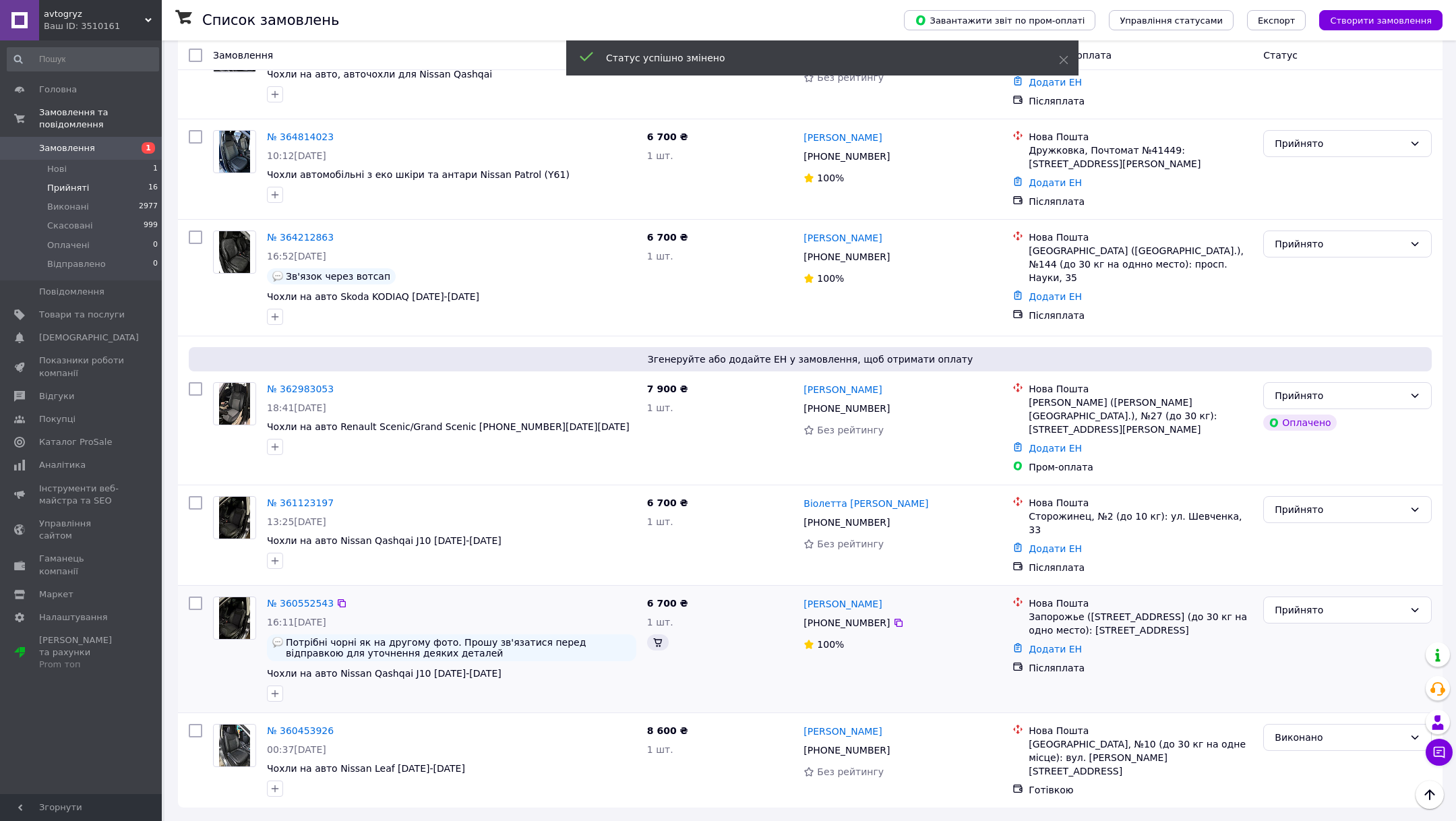
scroll to position [419, 0]
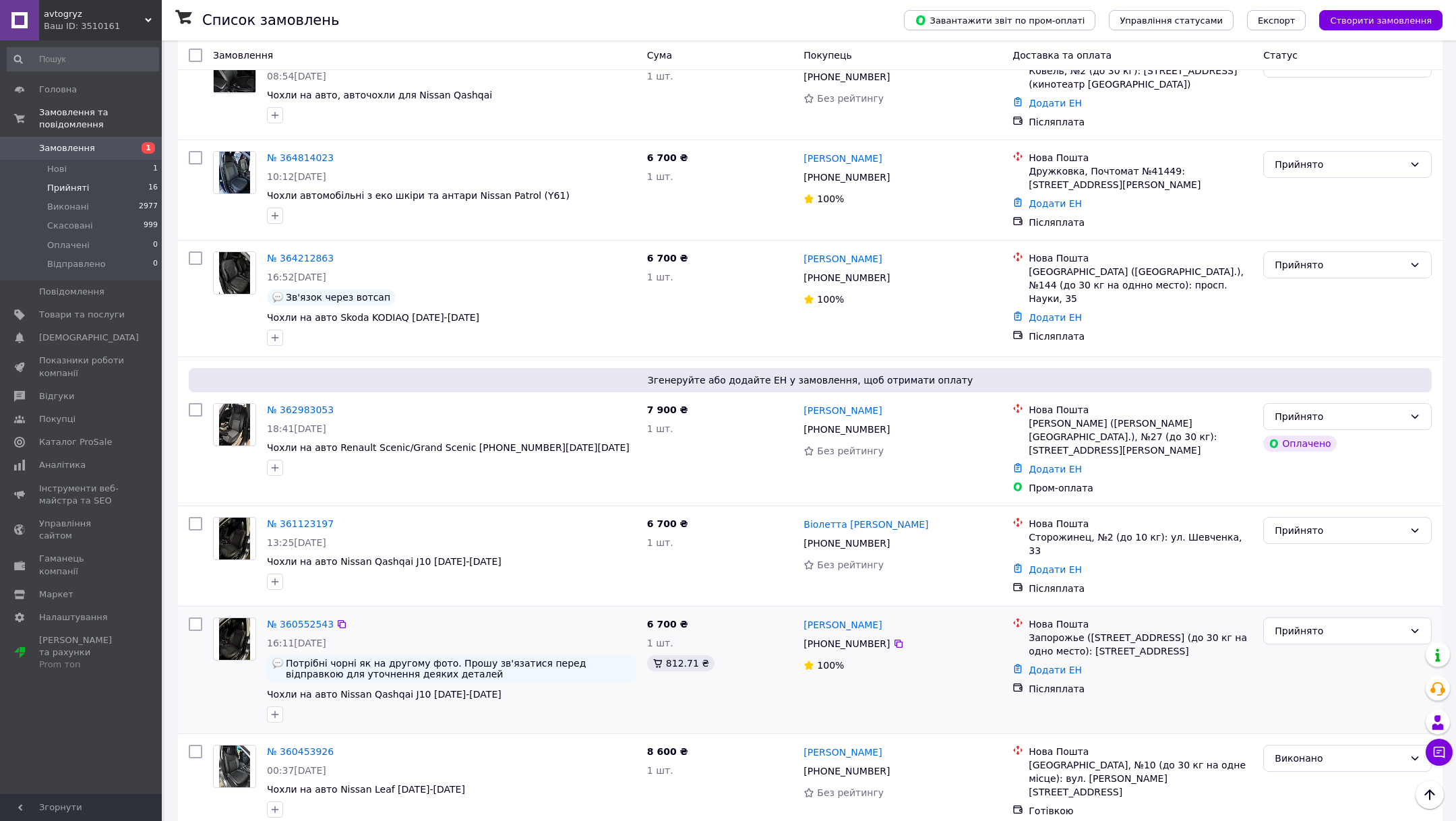
drag, startPoint x: 886, startPoint y: 624, endPoint x: 786, endPoint y: 625, distance: 100.0
click at [786, 625] on div "№ 360552543 16:11, 05.09.2025 Потрібні чорні як на другому фото. Прошу зв'язати…" at bounding box center [810, 670] width 1253 height 116
click at [817, 635] on div "[PHONE_NUMBER]" at bounding box center [846, 644] width 92 height 19
drag, startPoint x: 817, startPoint y: 625, endPoint x: 915, endPoint y: 625, distance: 98.0
click at [915, 635] on div "[PHONE_NUMBER]" at bounding box center [902, 643] width 201 height 16
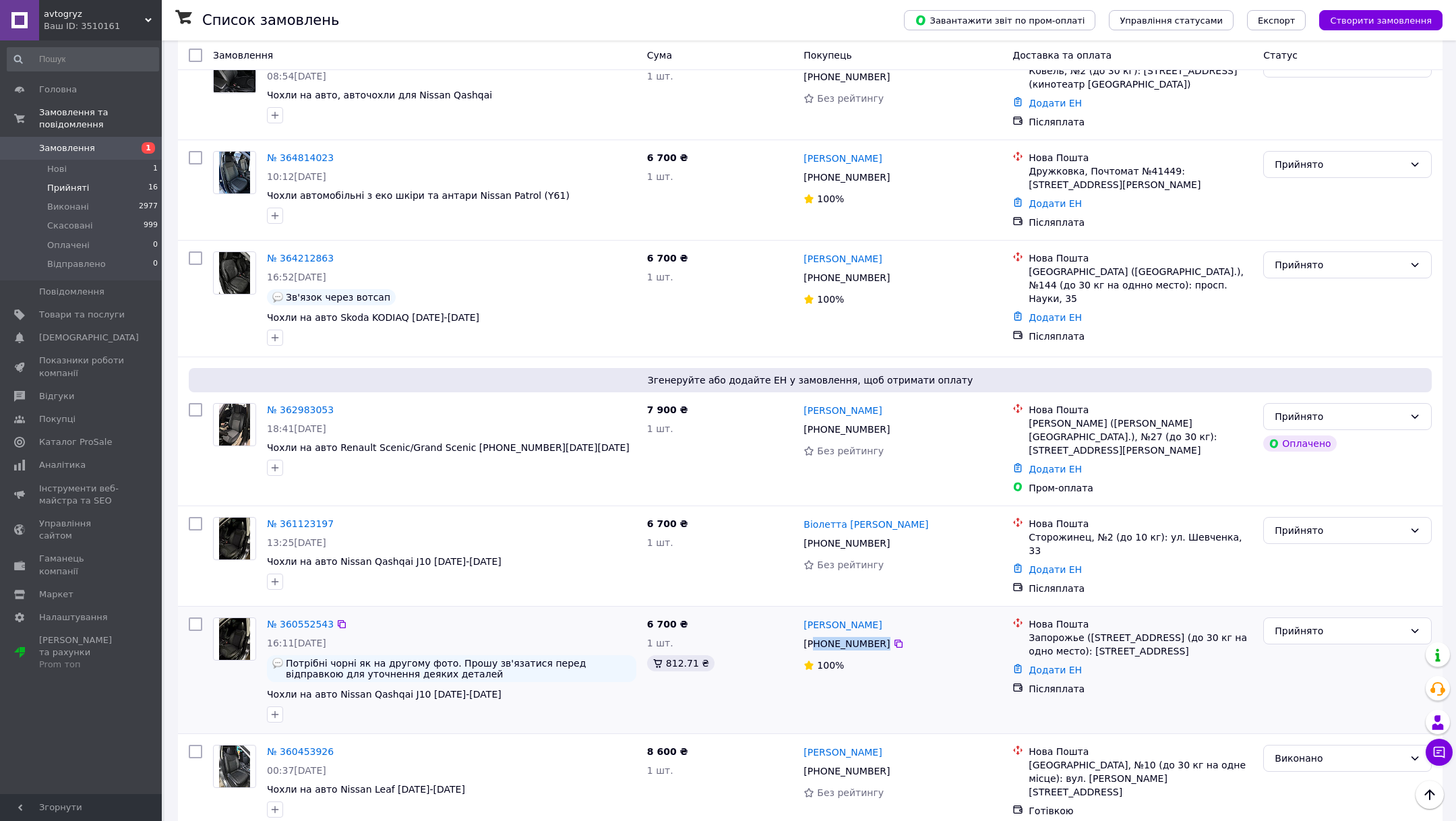
copy div "80 63 360 37 78"
click at [1288, 623] on div "Прийнято" at bounding box center [1339, 630] width 129 height 15
click at [1292, 636] on li "Виконано" at bounding box center [1347, 639] width 167 height 24
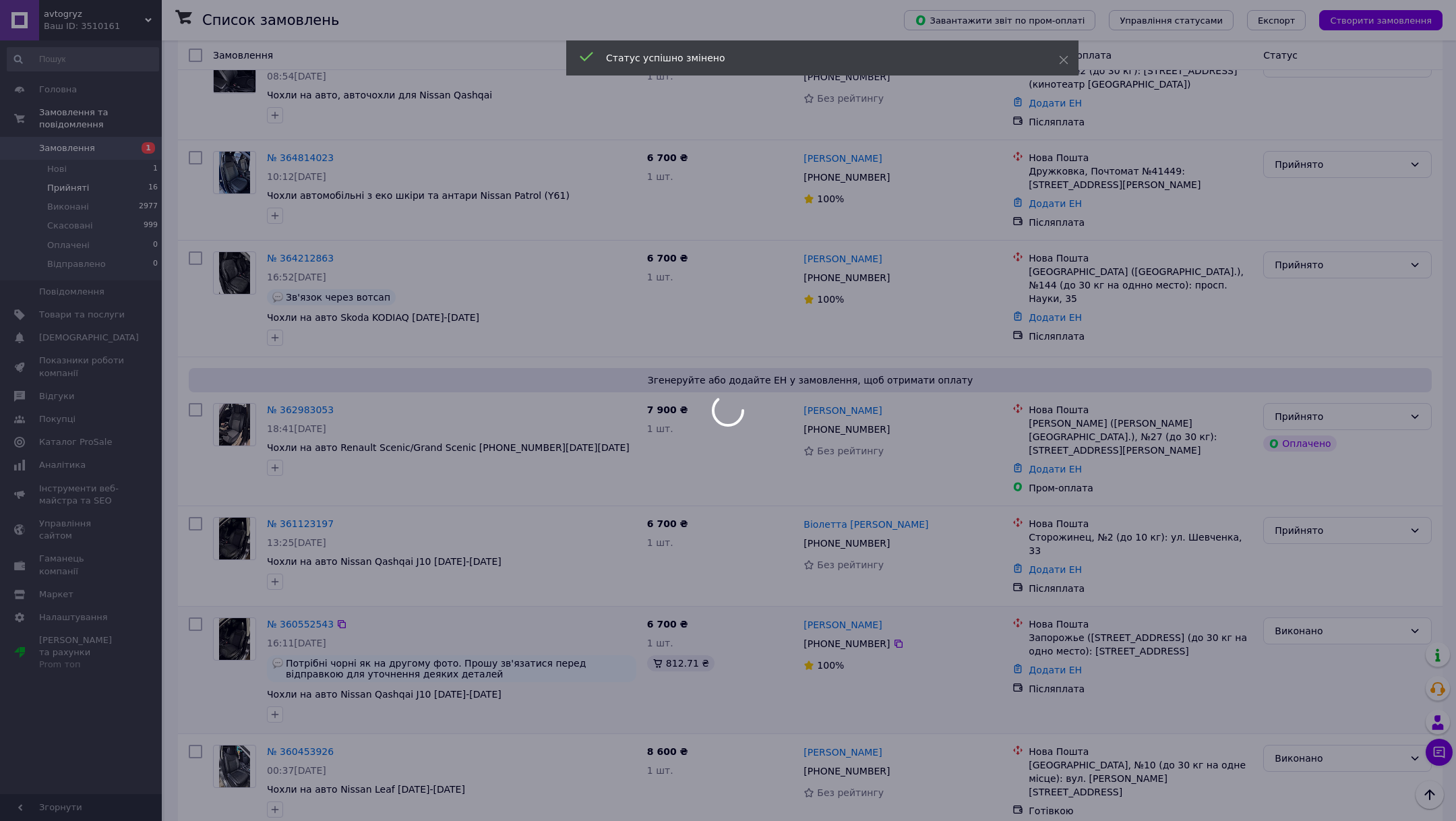
scroll to position [323, 0]
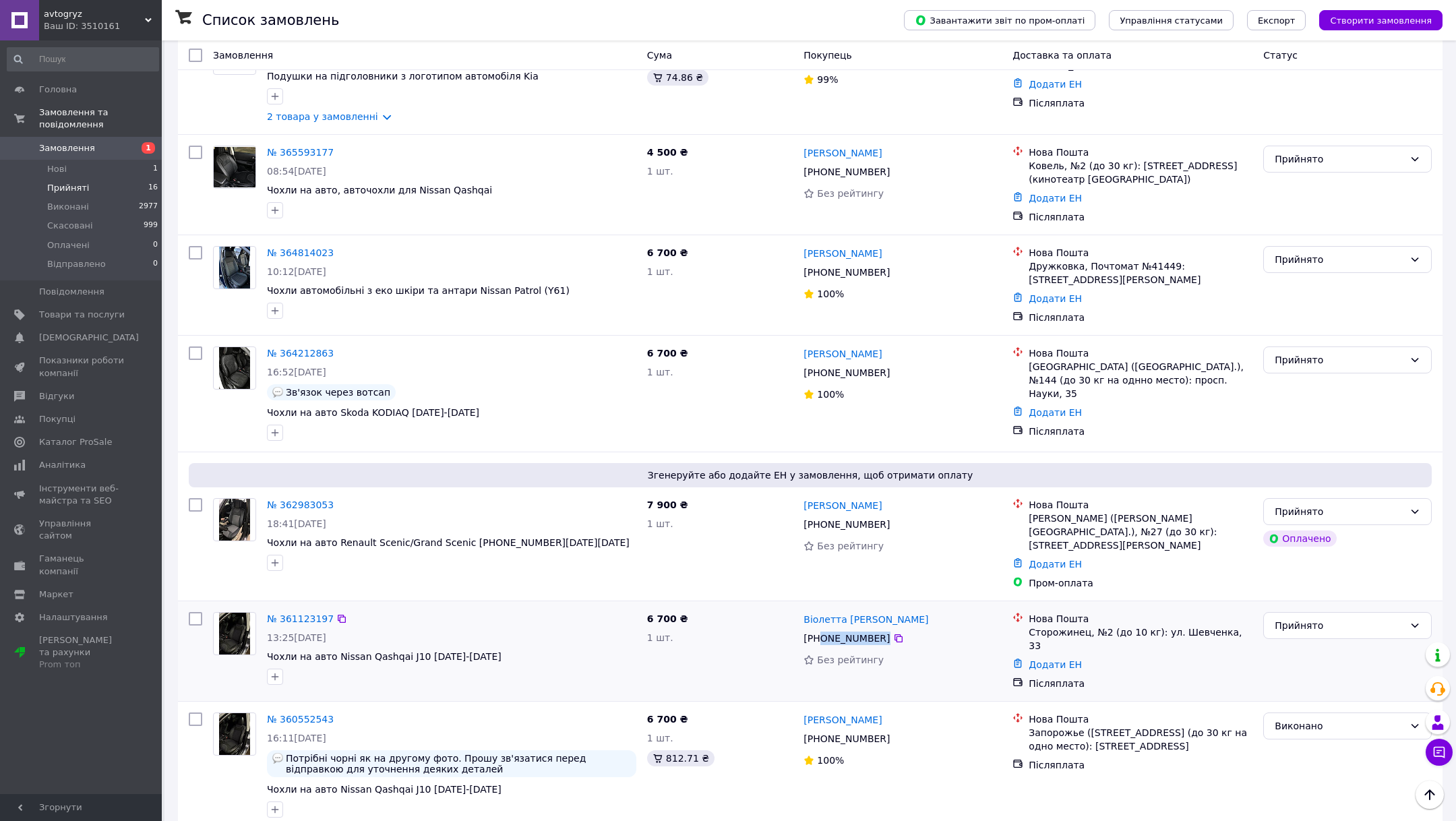
drag, startPoint x: 820, startPoint y: 626, endPoint x: 964, endPoint y: 618, distance: 144.2
click at [964, 630] on div "[PHONE_NUMBER]" at bounding box center [902, 638] width 201 height 16
copy div "0 97 380 09 33"
click at [1315, 618] on div "Прийнято" at bounding box center [1339, 625] width 129 height 15
click at [1311, 637] on li "Виконано" at bounding box center [1347, 639] width 167 height 24
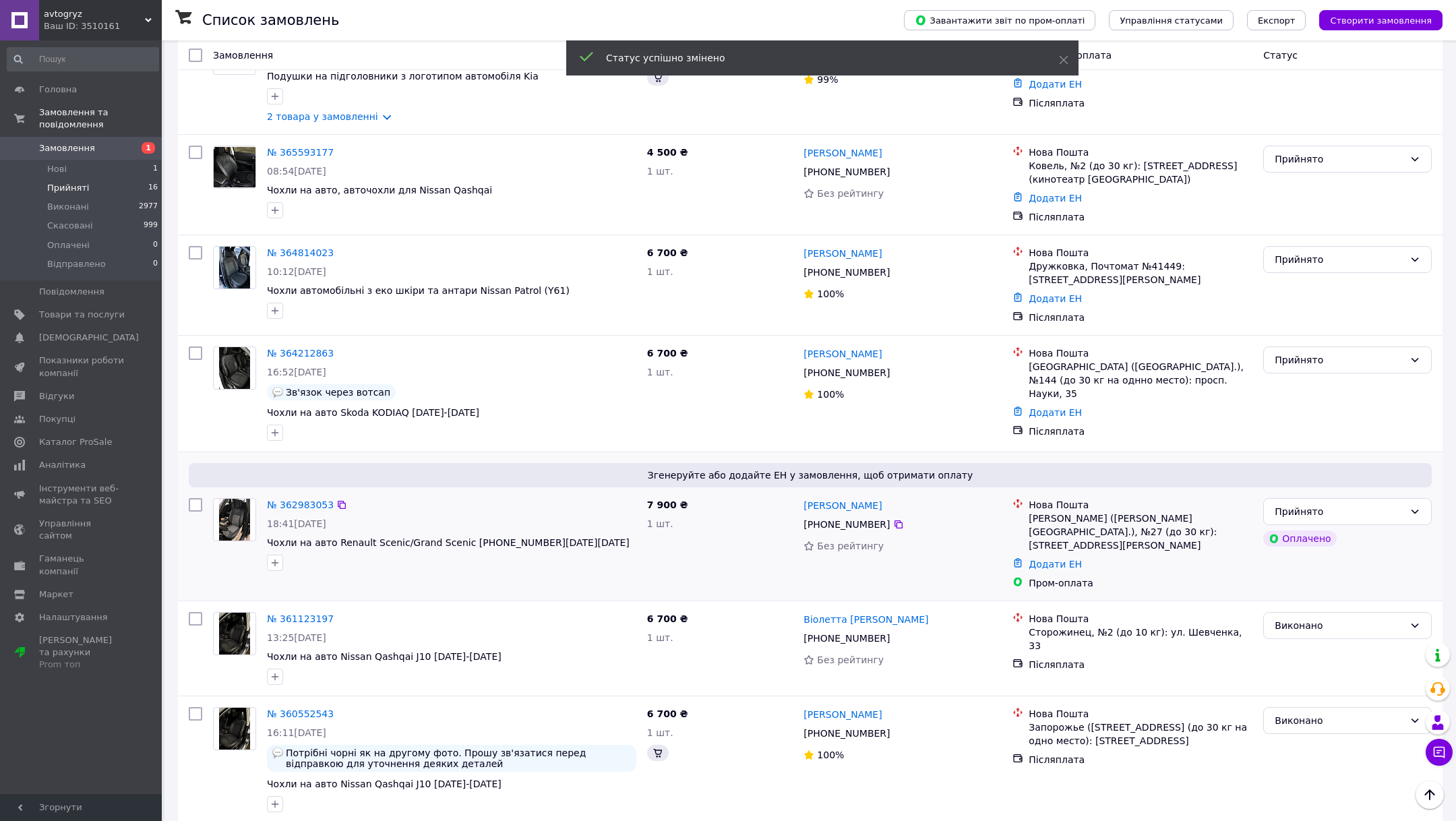
scroll to position [419, 0]
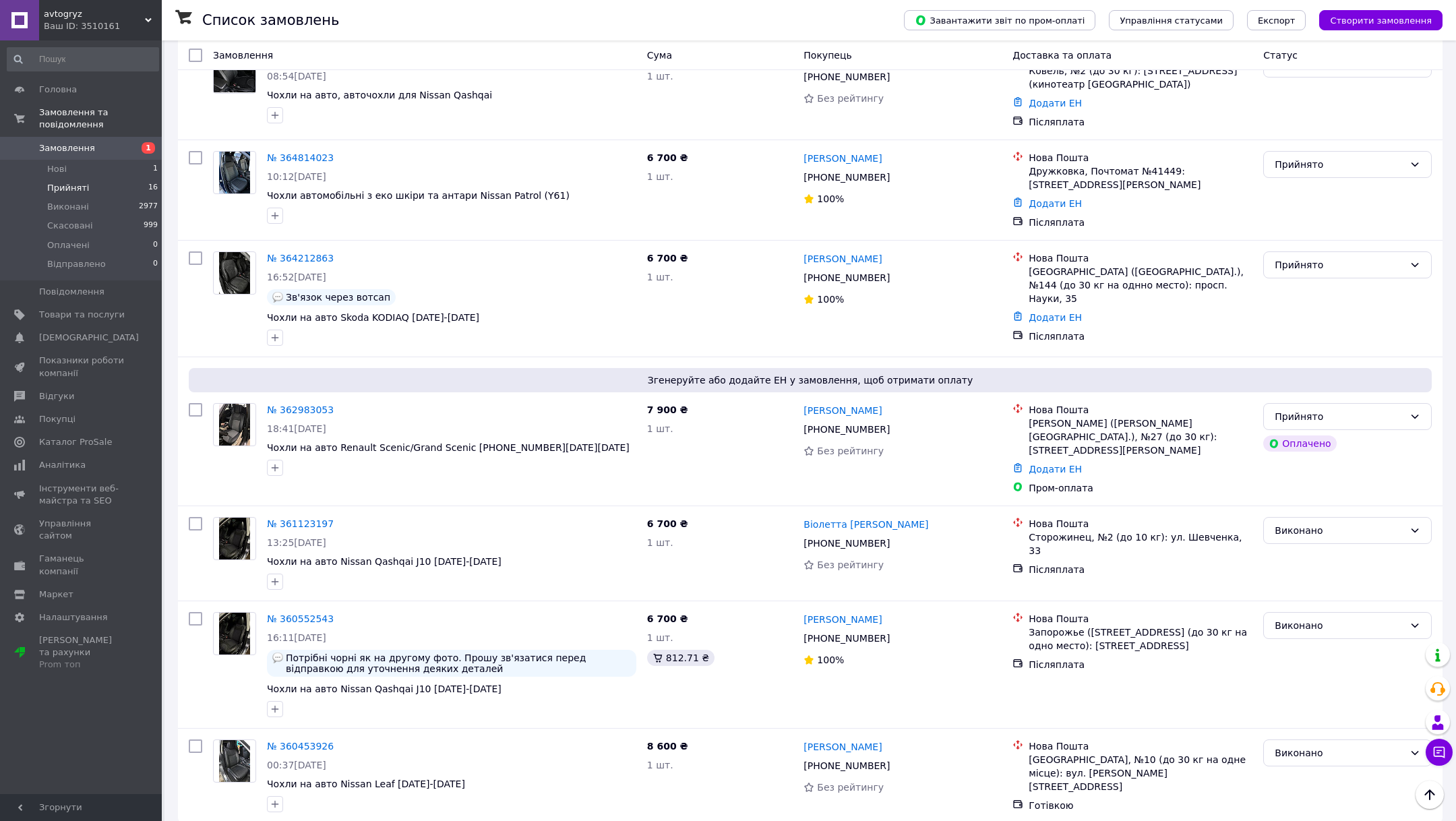
click at [107, 186] on li "Прийняті 16" at bounding box center [83, 188] width 166 height 19
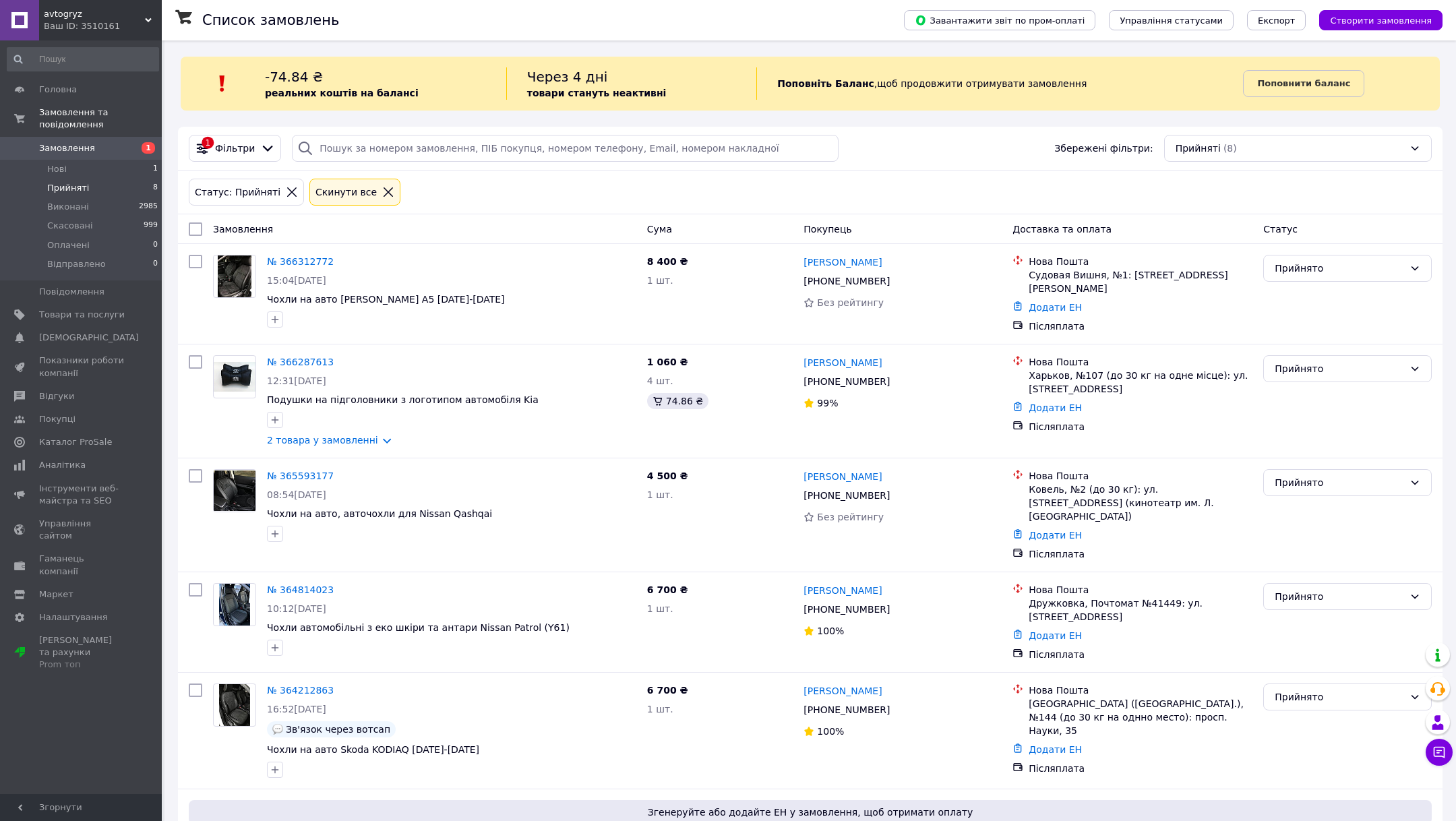
click at [382, 188] on icon at bounding box center [387, 192] width 12 height 12
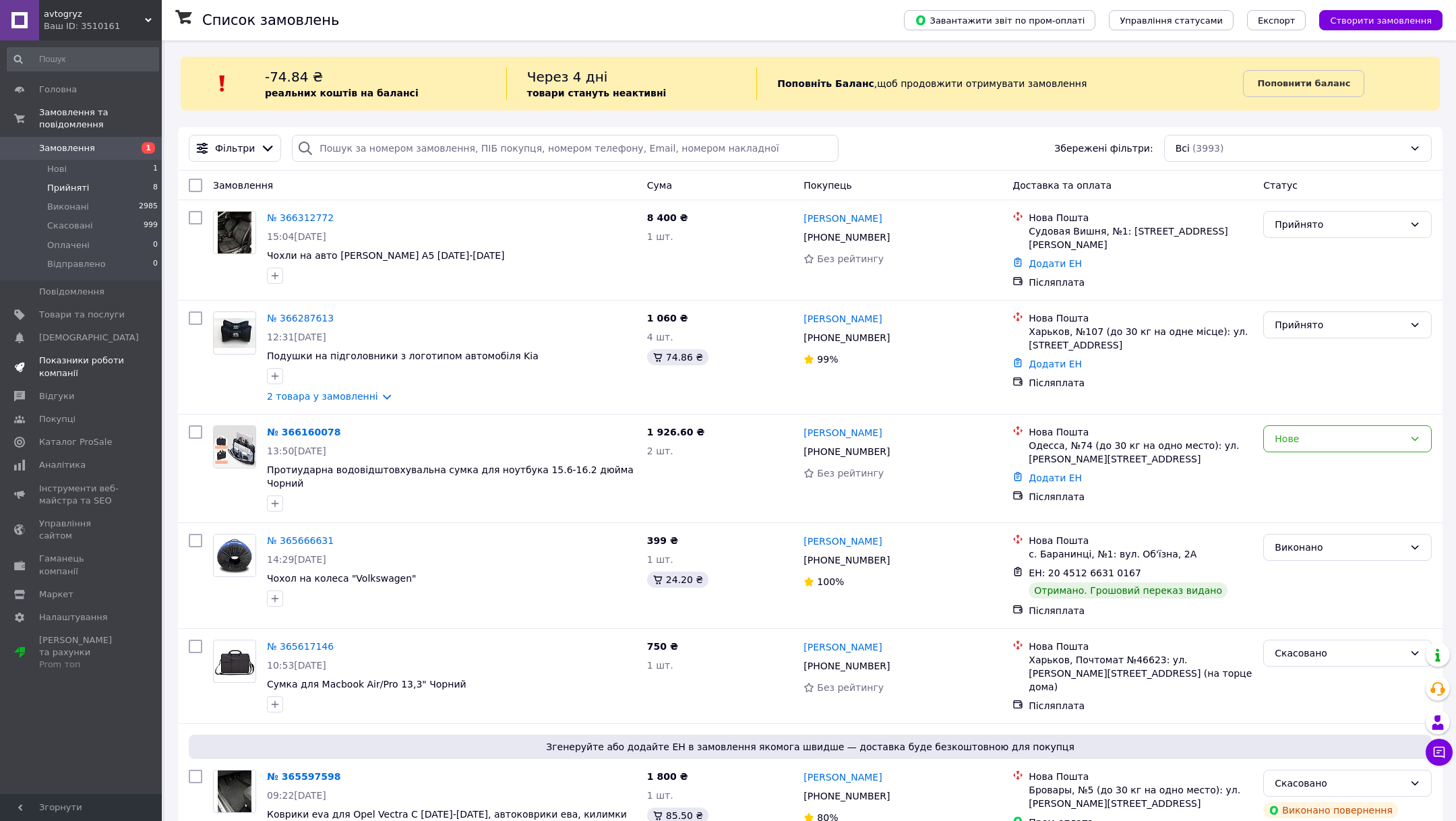
click at [75, 374] on span "Показники роботи компанії" at bounding box center [81, 366] width 85 height 24
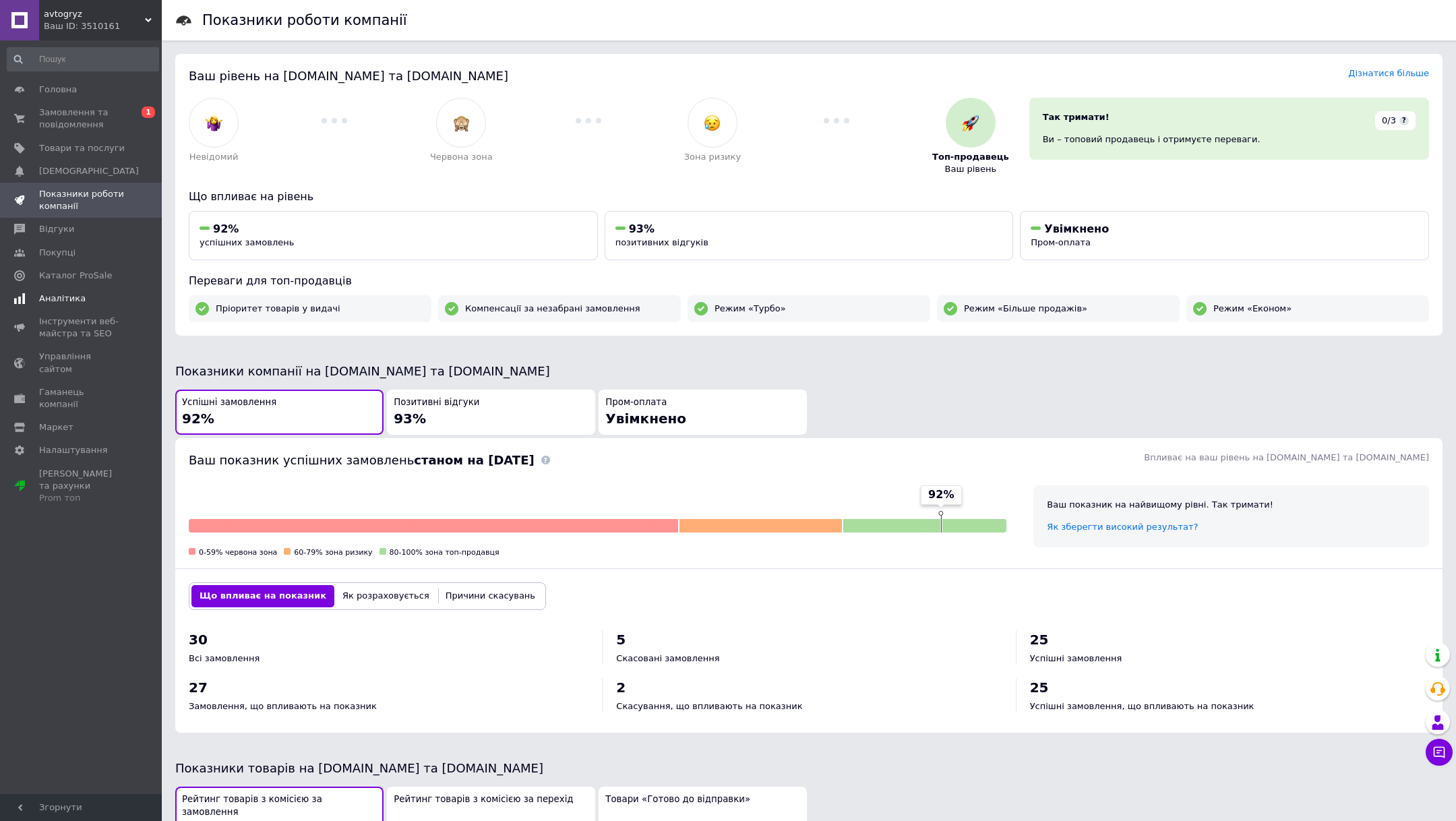
click at [74, 296] on span "Аналітика" at bounding box center [62, 298] width 47 height 12
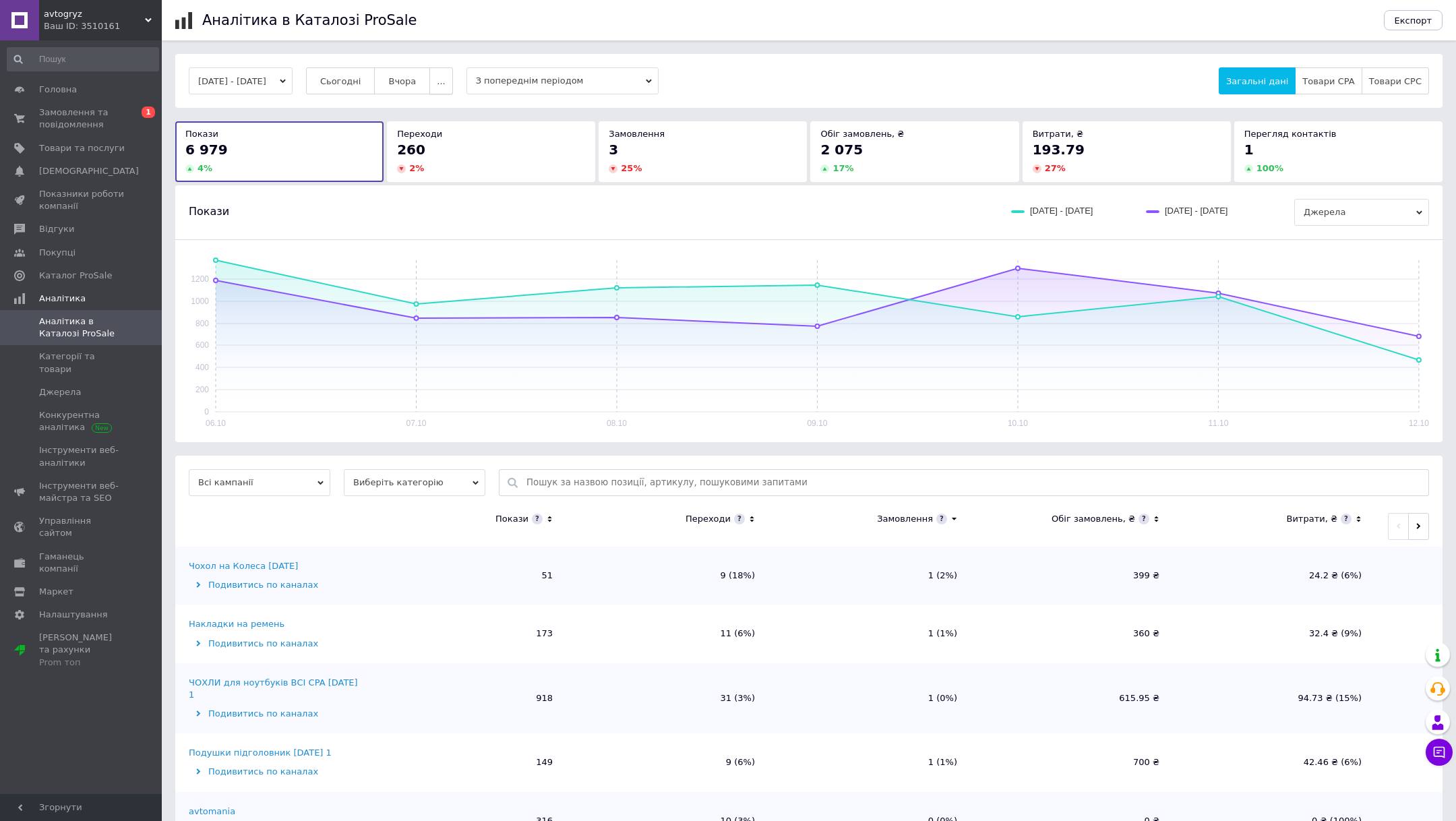
click at [452, 93] on button "..." at bounding box center [440, 80] width 23 height 27
click at [439, 212] on span "60-10 днів" at bounding box center [415, 212] width 48 height 10
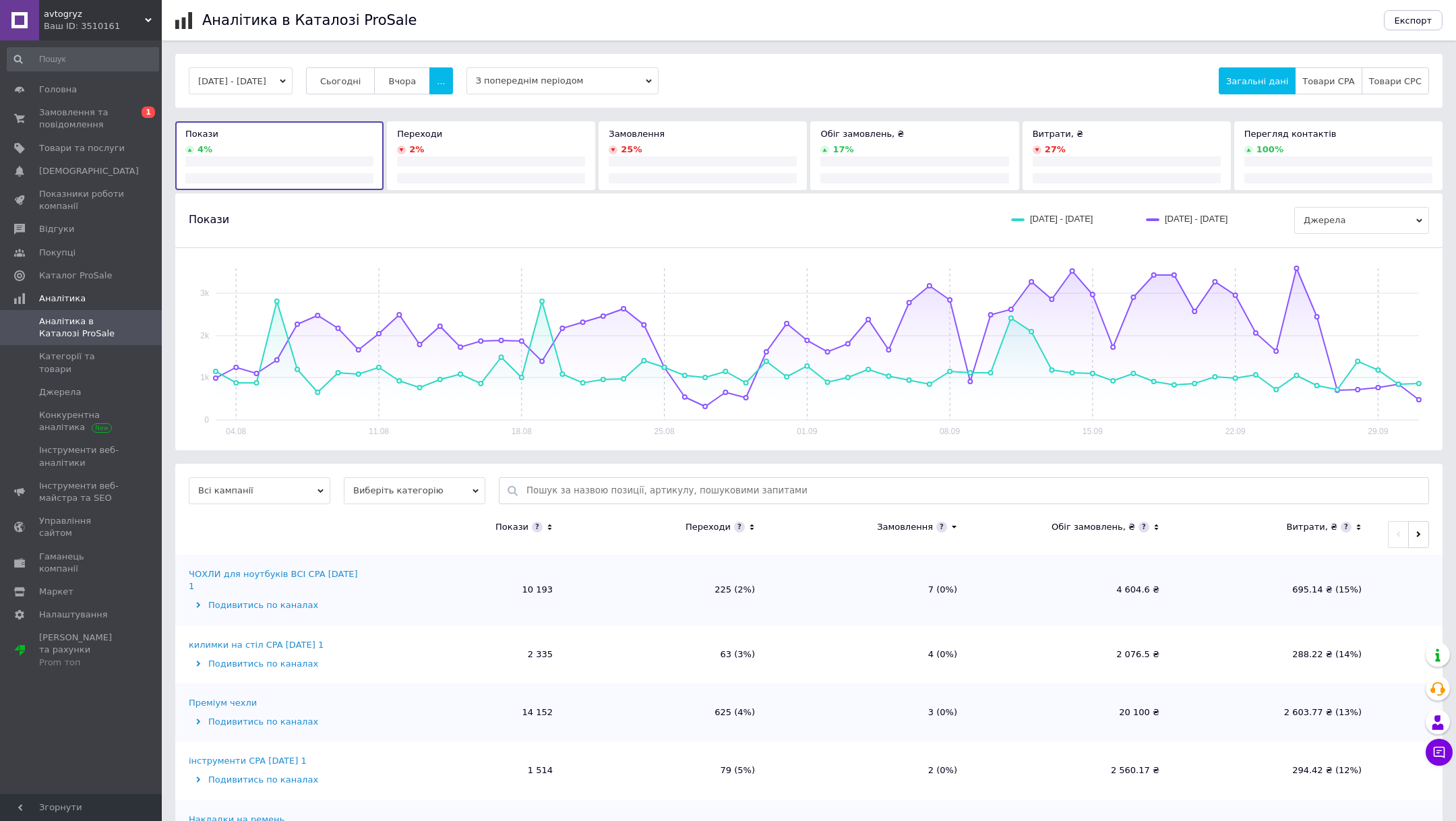
click at [546, 83] on span "З попереднім періодом" at bounding box center [562, 80] width 192 height 27
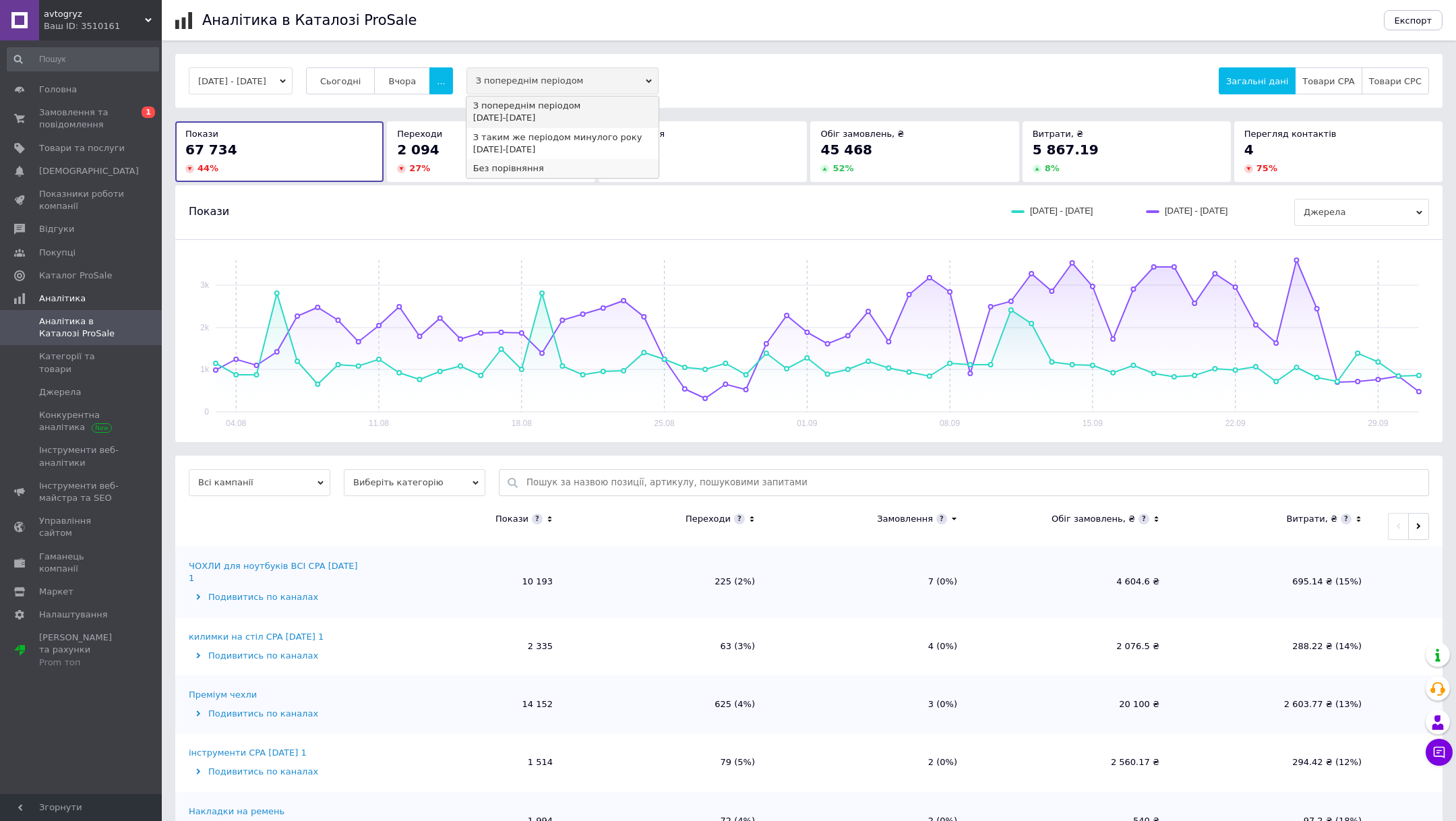
click at [541, 168] on div "Без порівняння" at bounding box center [562, 168] width 179 height 12
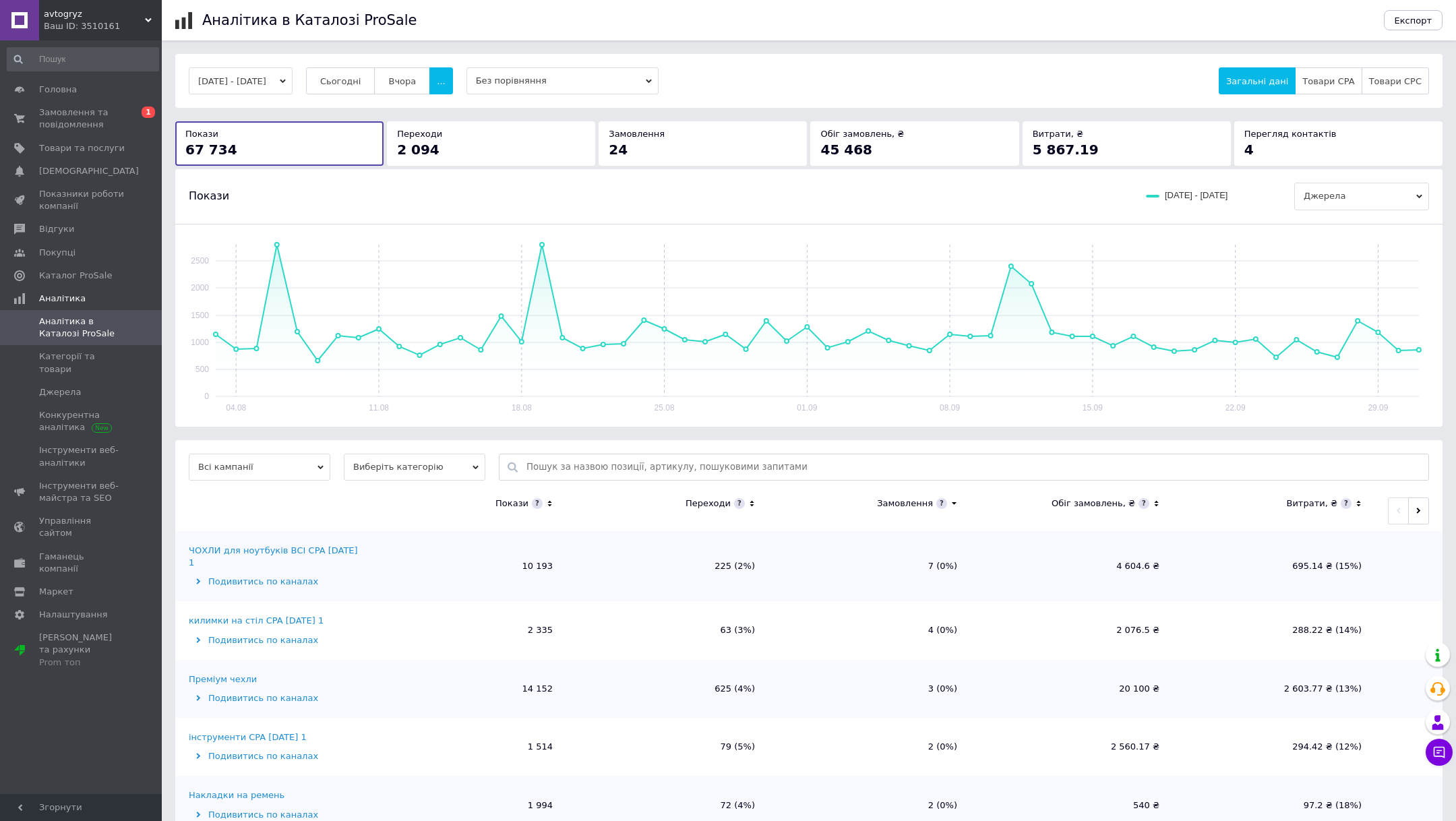
click at [451, 470] on span "Виберіть категорію" at bounding box center [414, 467] width 142 height 27
click at [433, 508] on li "Усі категорії" at bounding box center [414, 510] width 142 height 19
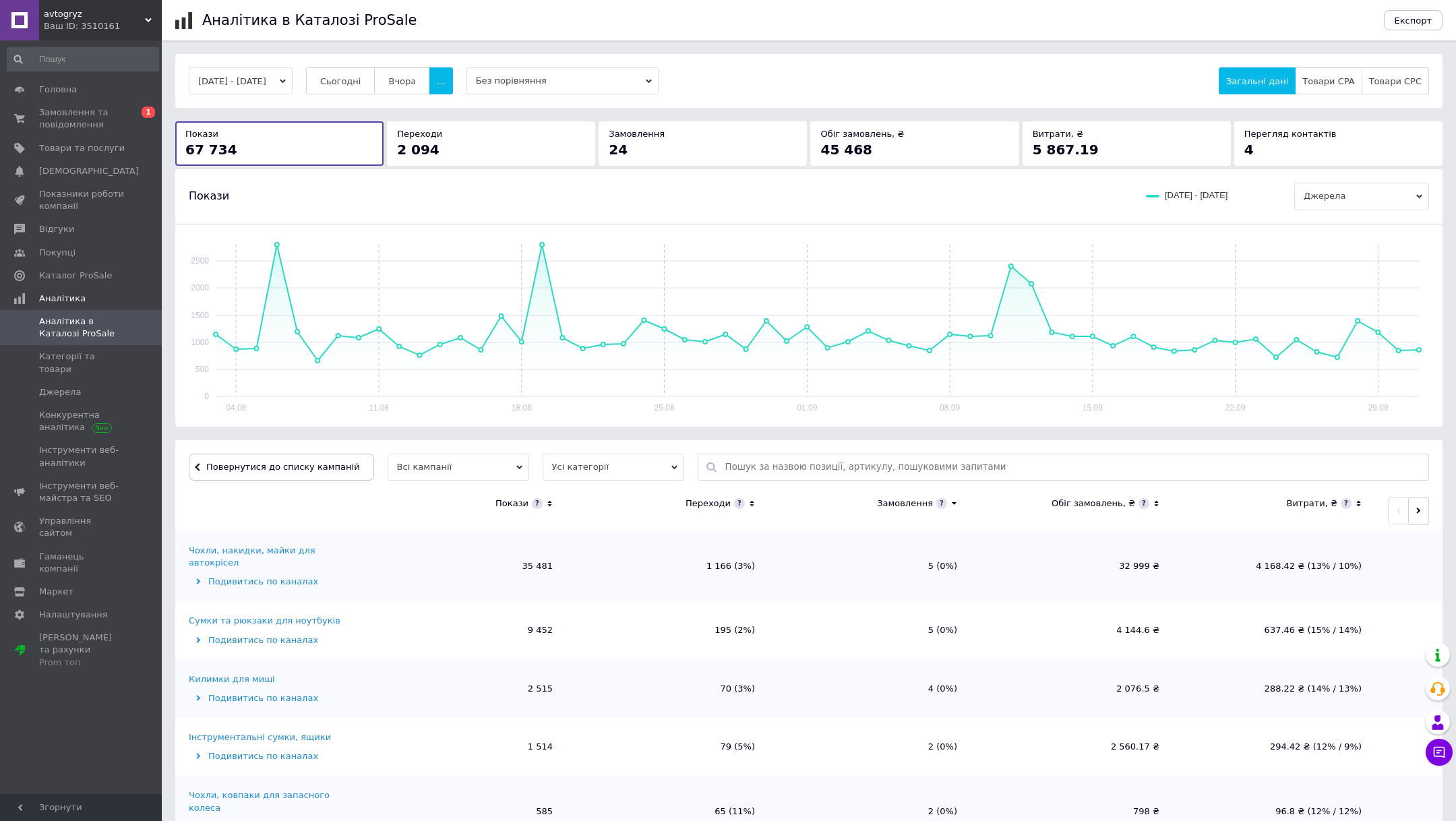
click at [1409, 505] on button "button" at bounding box center [1419, 511] width 21 height 27
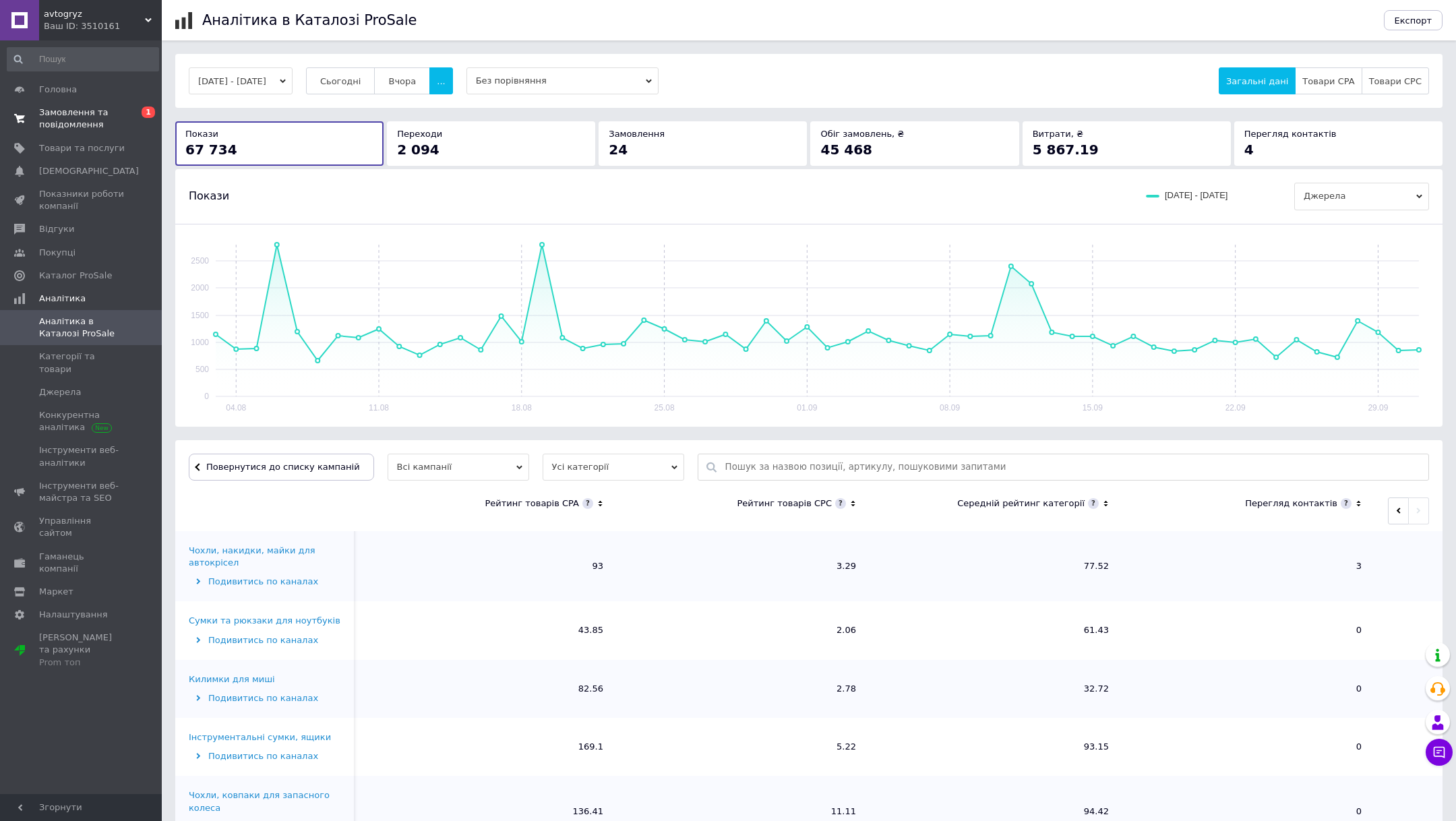
click at [89, 108] on span "Замовлення та повідомлення" at bounding box center [81, 119] width 85 height 24
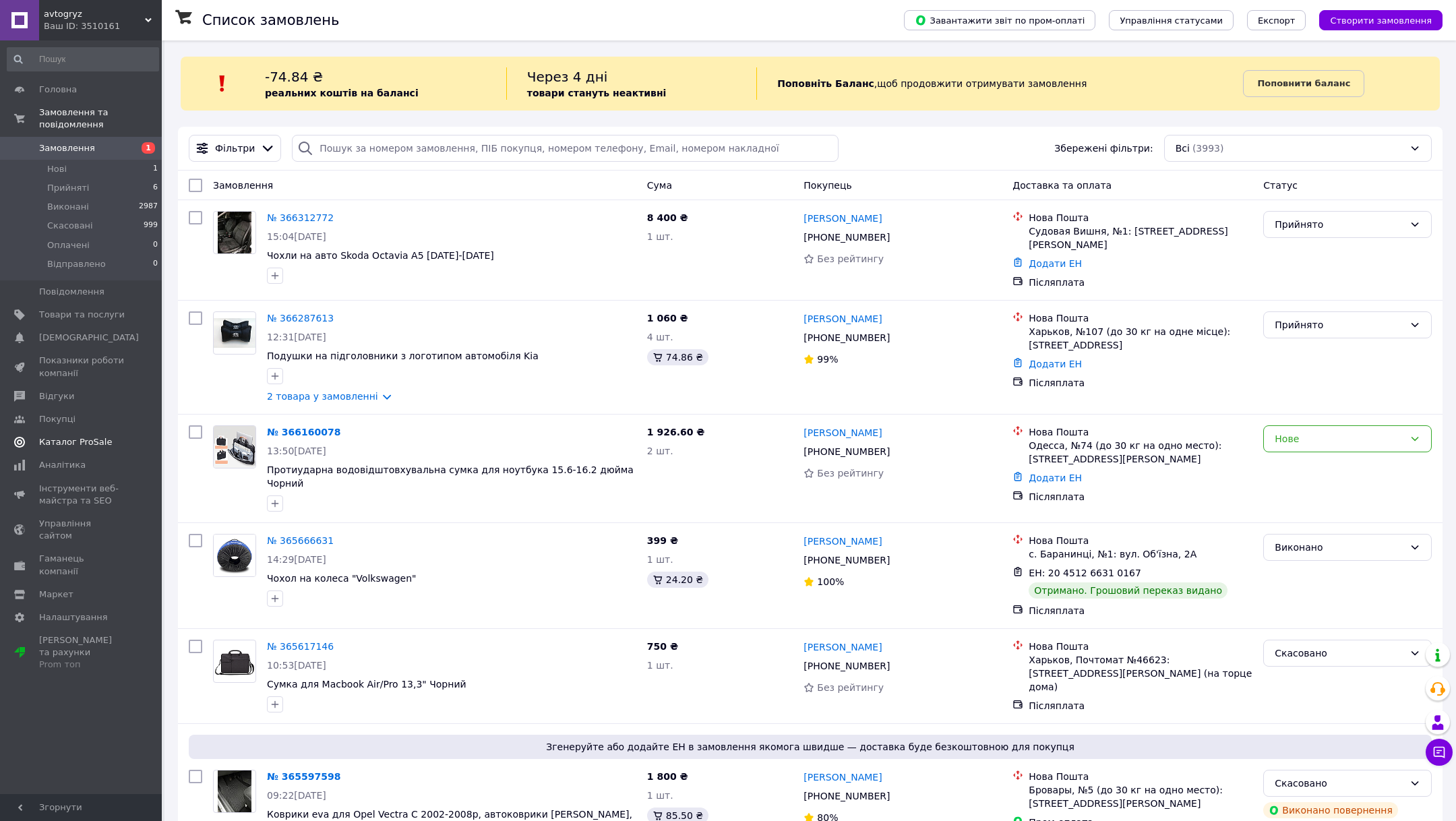
click at [85, 445] on span "Каталог ProSale" at bounding box center [75, 442] width 73 height 12
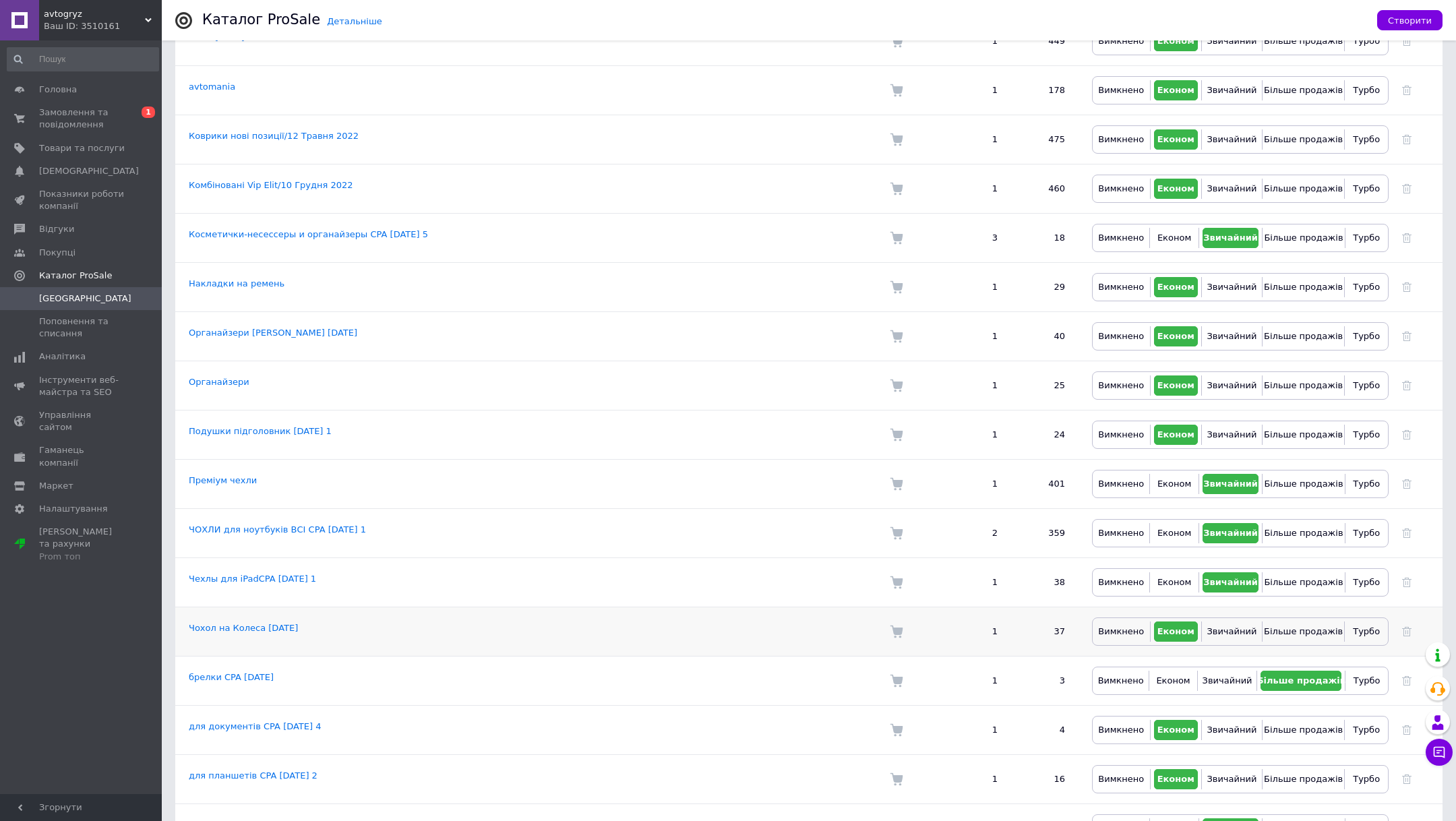
scroll to position [340, 0]
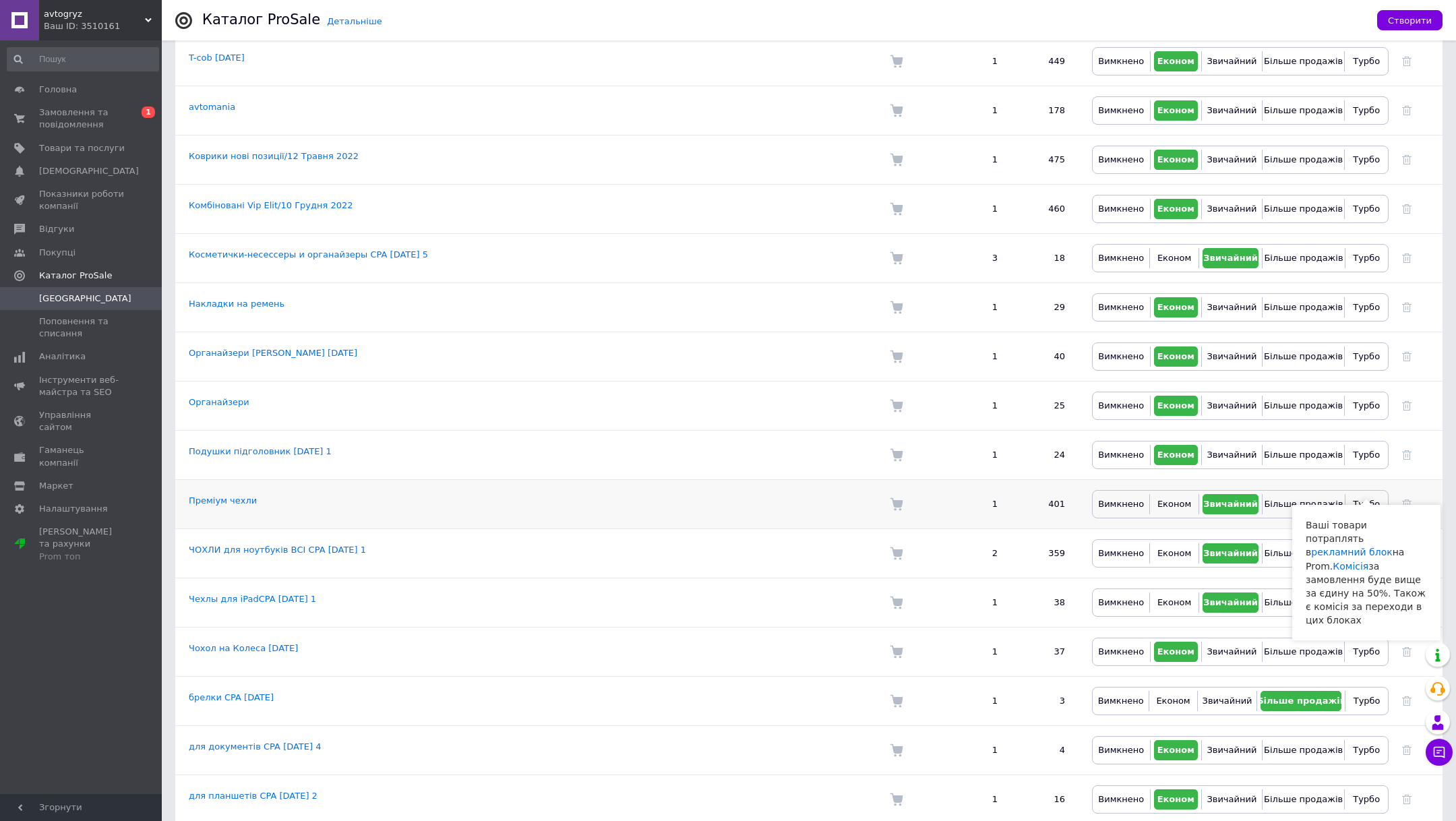
click at [1386, 494] on div "Турбо" at bounding box center [1366, 504] width 43 height 20
click at [1375, 499] on span "Турбо" at bounding box center [1366, 504] width 27 height 10
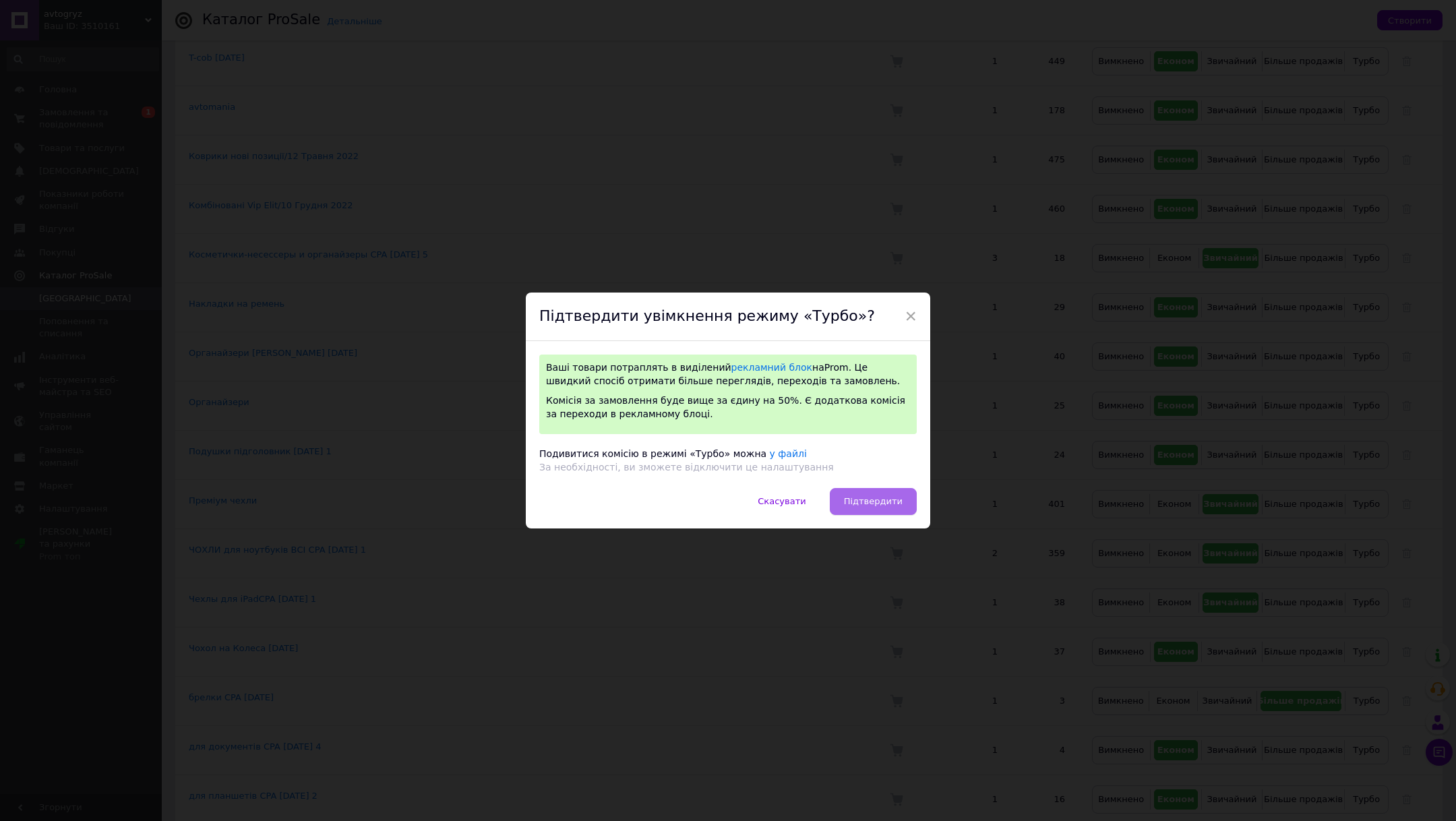
click at [865, 489] on button "Підтвердити" at bounding box center [872, 501] width 87 height 27
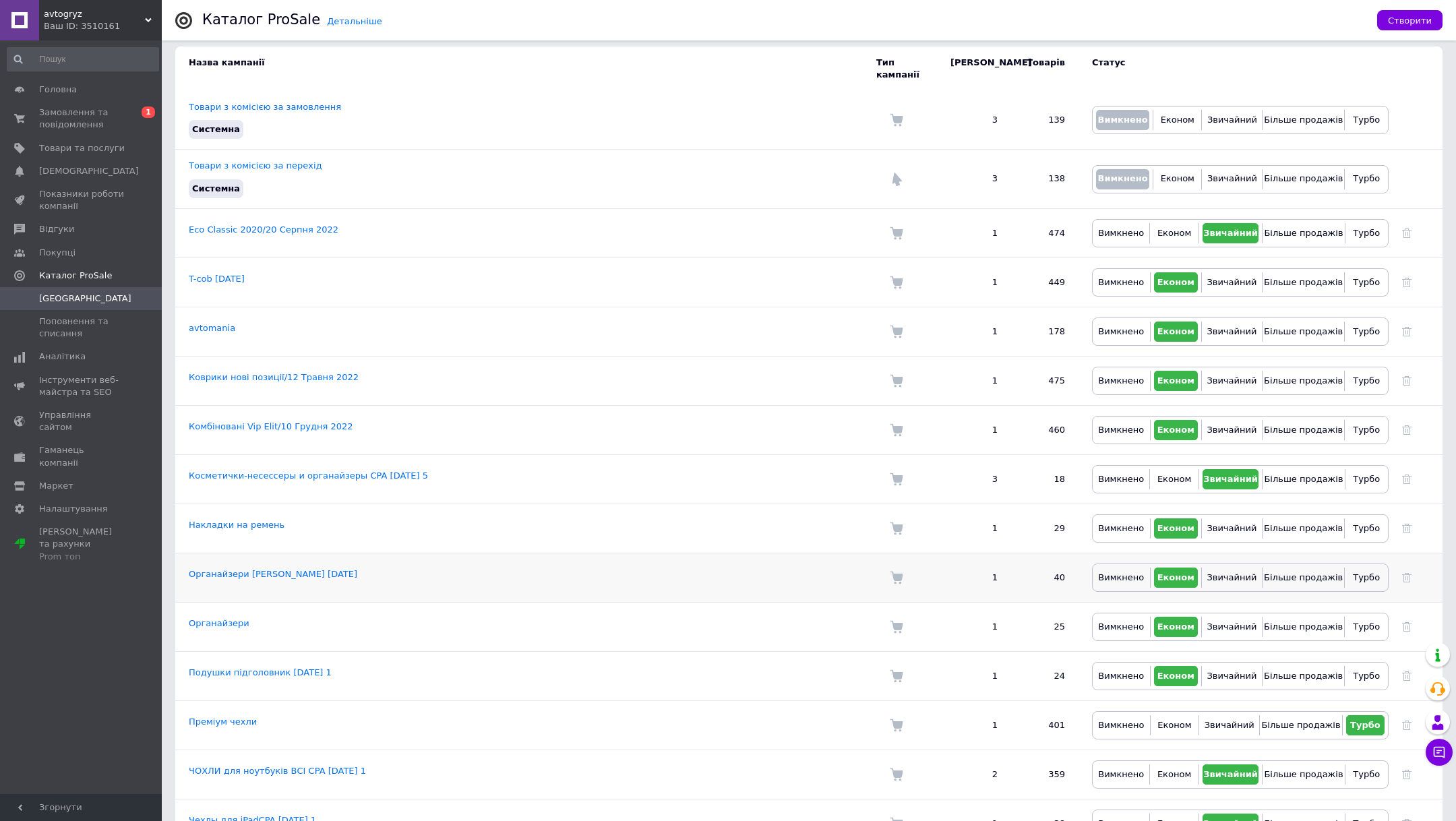
scroll to position [0, 0]
